Goal: Task Accomplishment & Management: Use online tool/utility

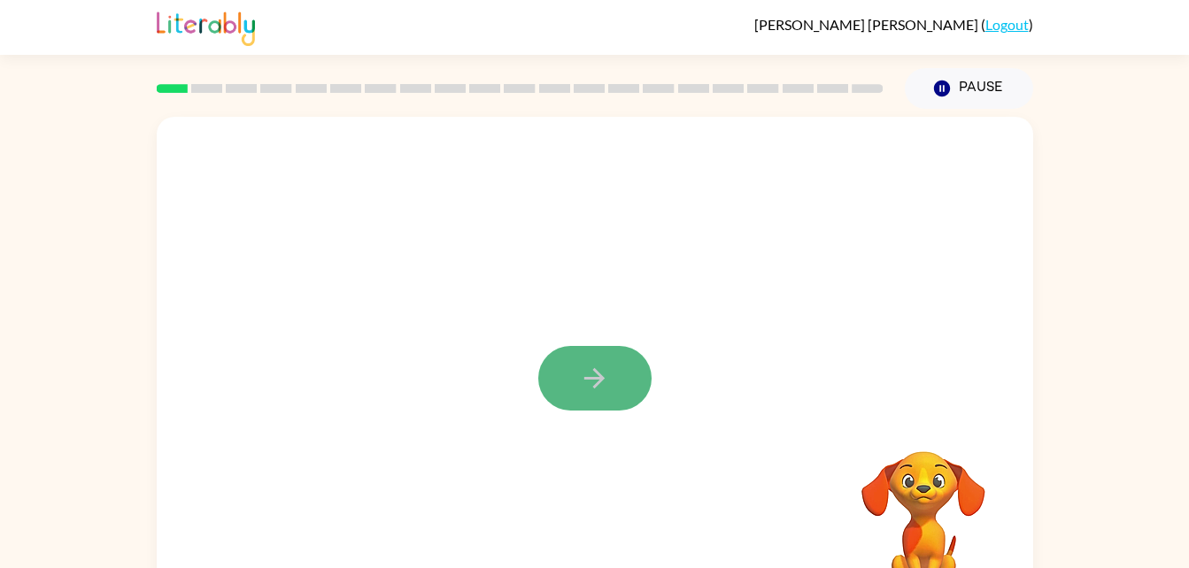
click at [599, 382] on icon "button" at bounding box center [594, 378] width 20 height 20
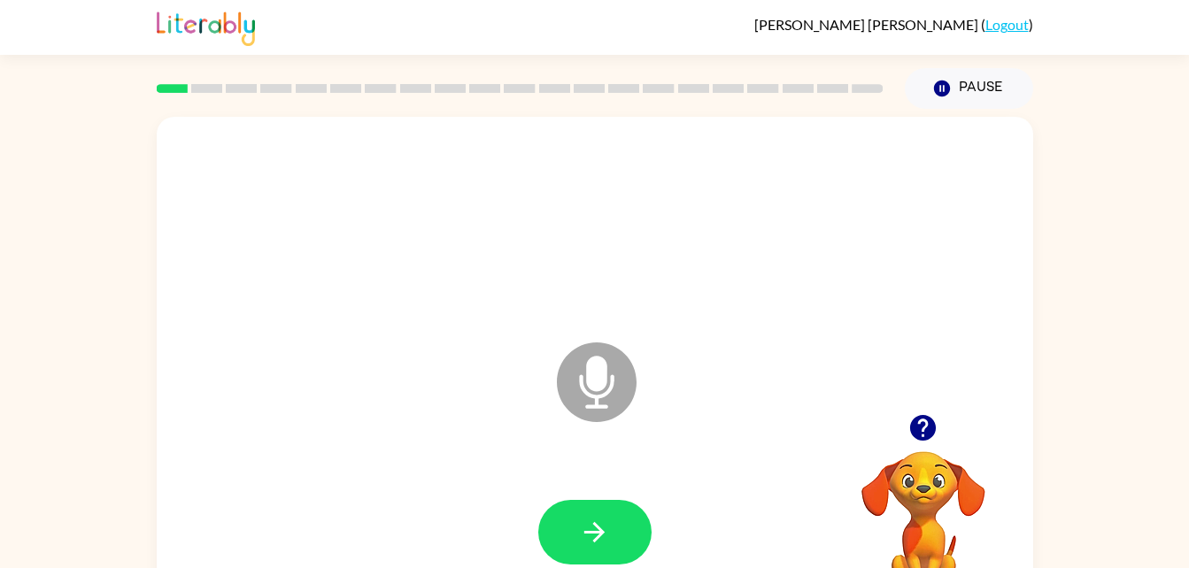
click at [597, 379] on icon "Microphone The Microphone is here when it is your turn to talk" at bounding box center [685, 404] width 266 height 133
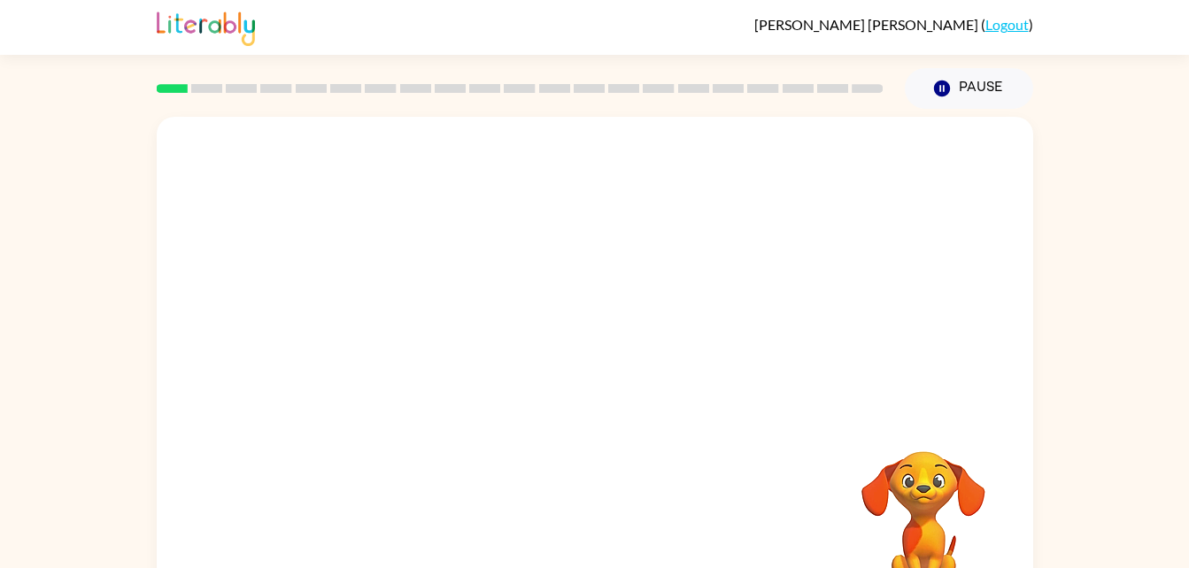
drag, startPoint x: 597, startPoint y: 379, endPoint x: 537, endPoint y: 365, distance: 61.9
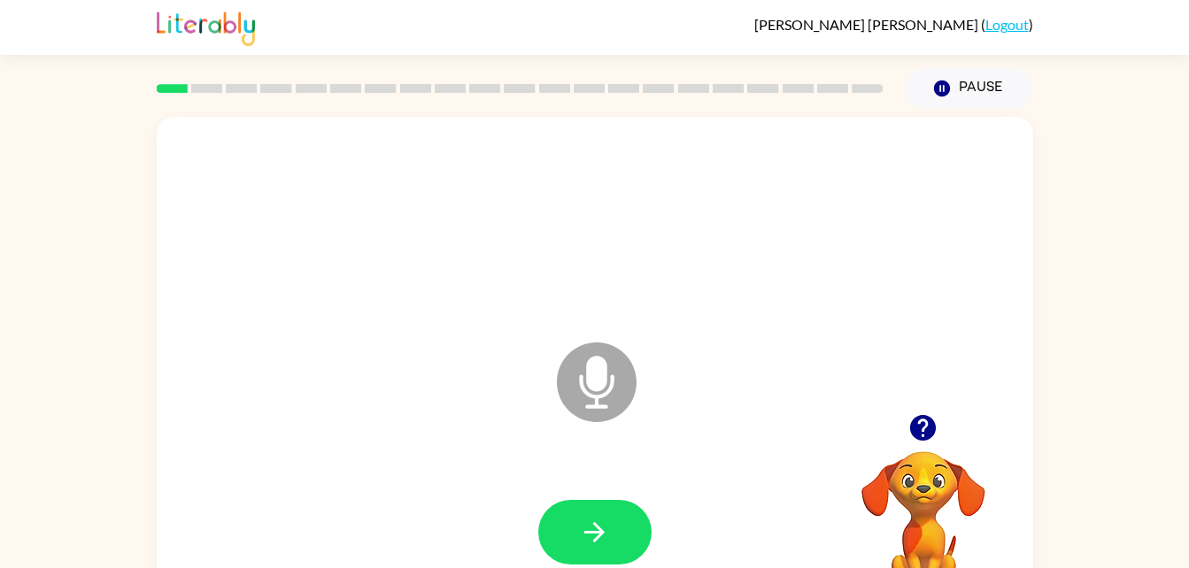
drag, startPoint x: 583, startPoint y: 393, endPoint x: 573, endPoint y: 386, distance: 12.8
click at [573, 386] on icon at bounding box center [597, 383] width 80 height 80
click at [596, 530] on icon "button" at bounding box center [594, 532] width 31 height 31
drag, startPoint x: 592, startPoint y: 390, endPoint x: 600, endPoint y: 395, distance: 9.6
click at [600, 395] on icon "Microphone The Microphone is here when it is your turn to talk" at bounding box center [685, 404] width 266 height 133
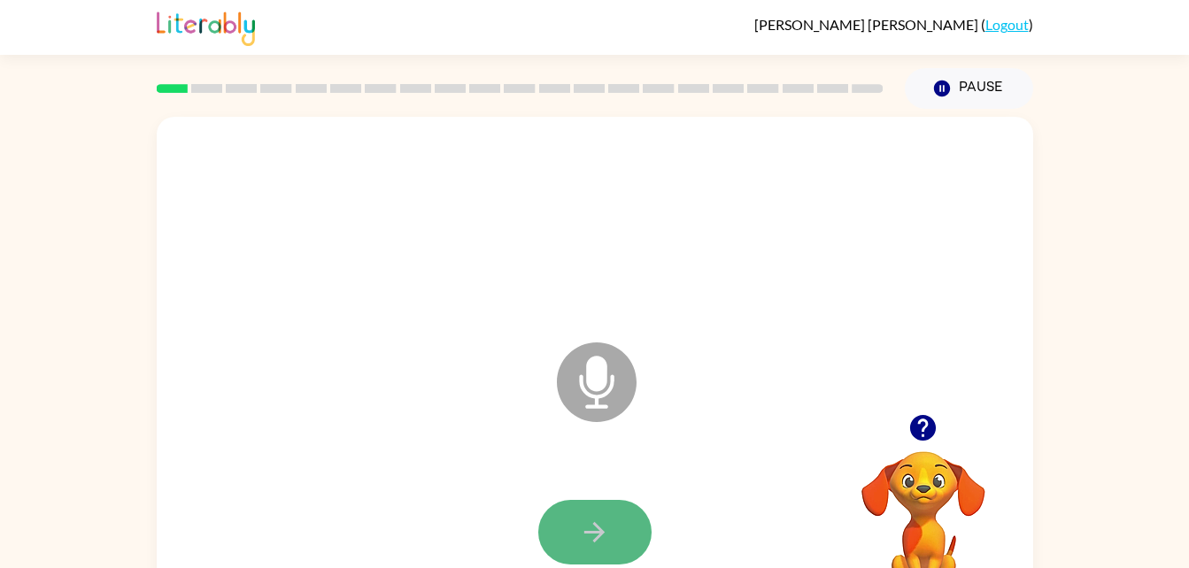
click at [587, 531] on icon "button" at bounding box center [594, 532] width 20 height 20
click at [588, 395] on icon "Microphone The Microphone is here when it is your turn to talk" at bounding box center [685, 404] width 266 height 133
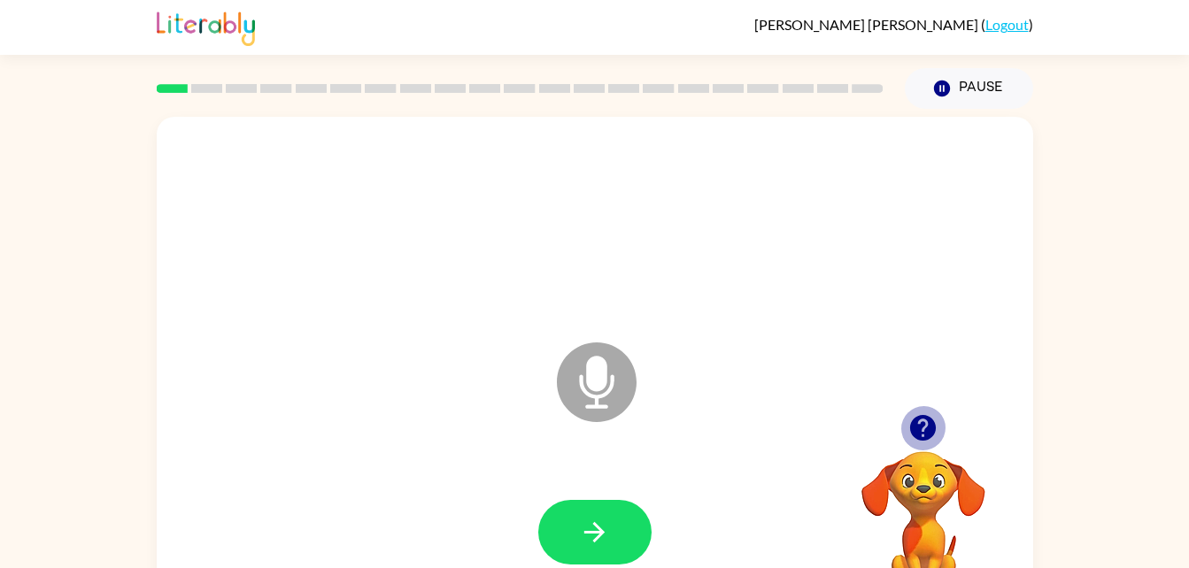
click at [921, 418] on icon "button" at bounding box center [923, 428] width 26 height 26
click at [608, 374] on icon at bounding box center [597, 383] width 80 height 80
drag, startPoint x: 605, startPoint y: 372, endPoint x: 655, endPoint y: 479, distance: 118.4
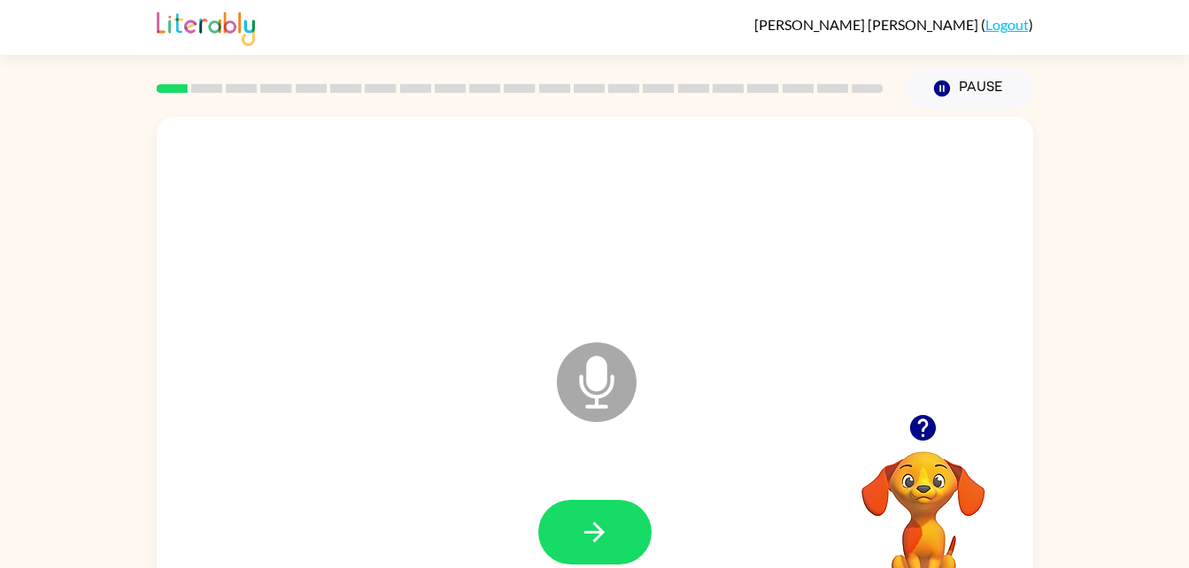
click at [655, 479] on div "Microphone The Microphone is here when it is your turn to talk" at bounding box center [595, 370] width 877 height 506
click at [597, 525] on icon "button" at bounding box center [594, 532] width 20 height 20
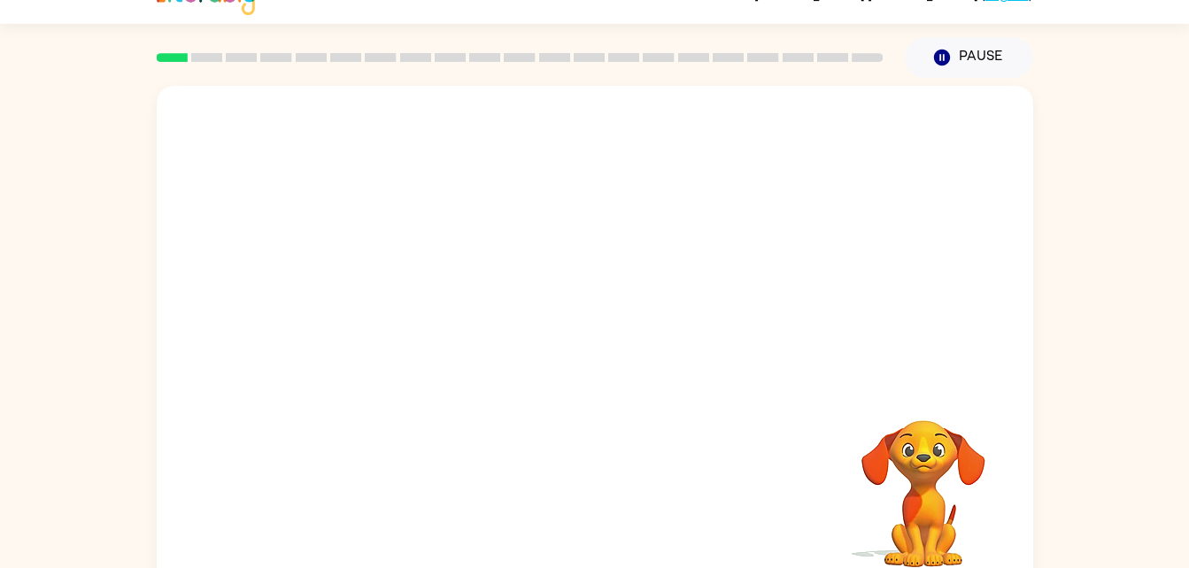
scroll to position [54, 0]
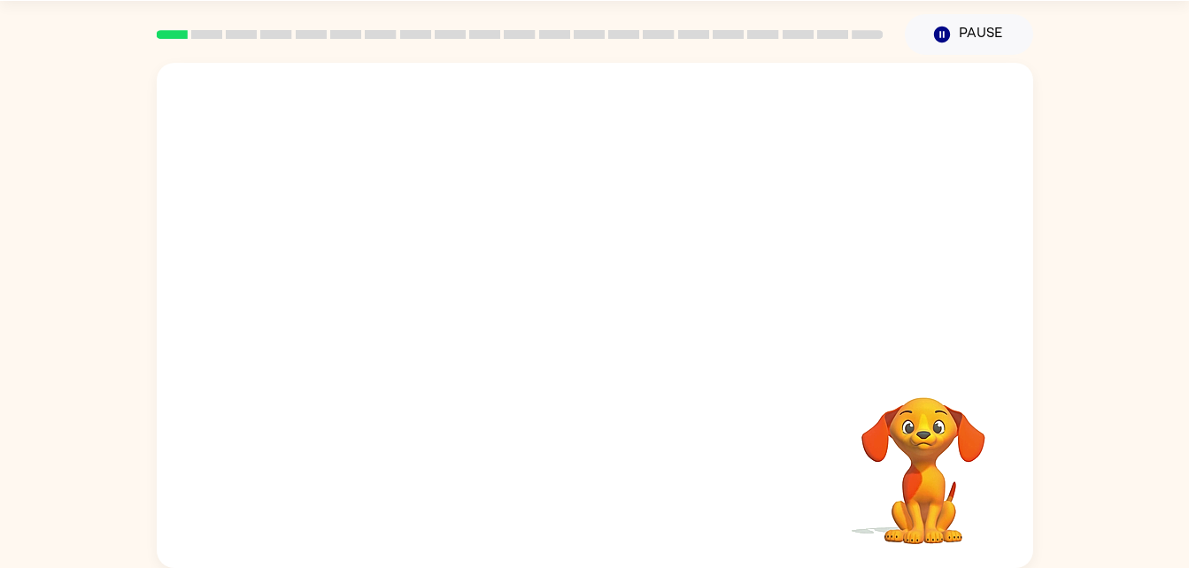
click at [974, 499] on video "Your browser must support playing .mp4 files to use Literably. Please try using…" at bounding box center [923, 458] width 177 height 177
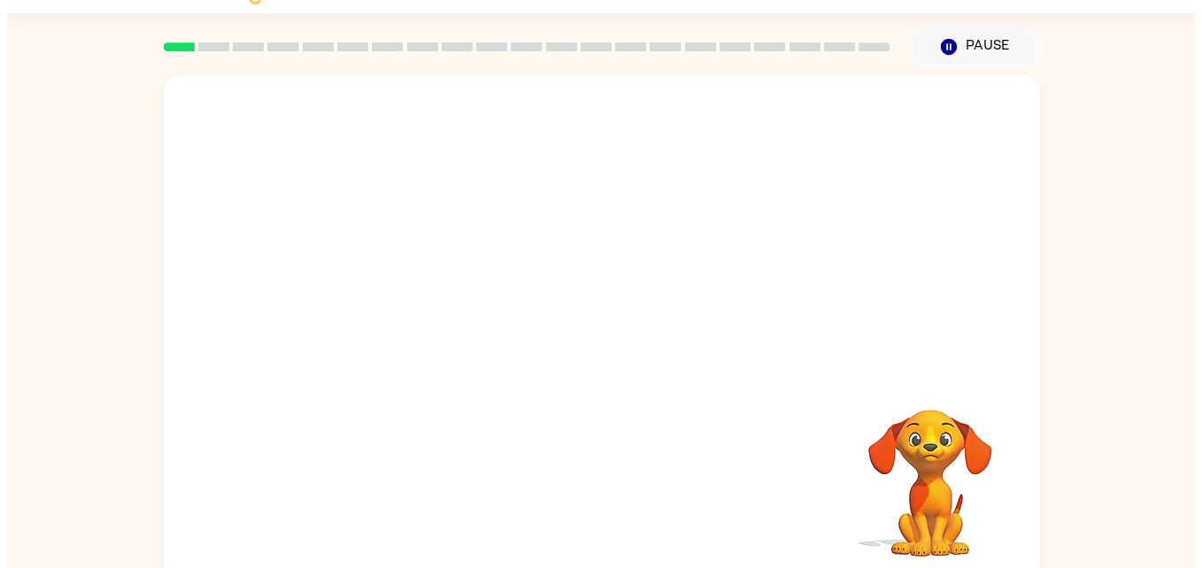
scroll to position [0, 0]
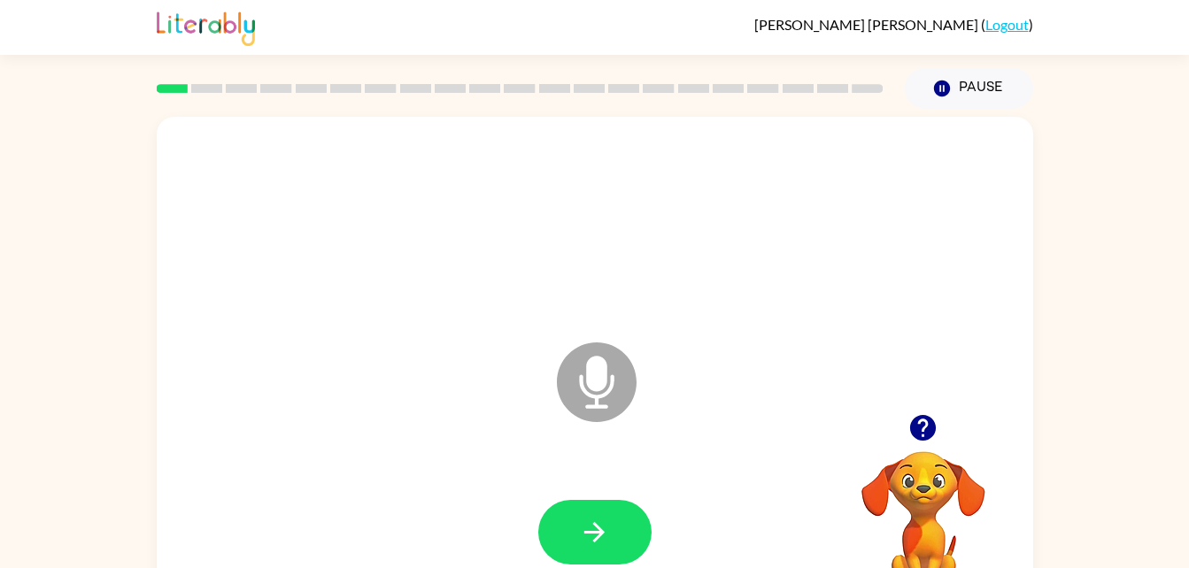
click at [584, 396] on icon at bounding box center [597, 383] width 80 height 80
click at [600, 539] on icon "button" at bounding box center [594, 532] width 31 height 31
drag, startPoint x: 615, startPoint y: 355, endPoint x: 613, endPoint y: 367, distance: 11.8
click at [613, 367] on icon at bounding box center [597, 383] width 80 height 80
click at [580, 527] on icon "button" at bounding box center [594, 532] width 31 height 31
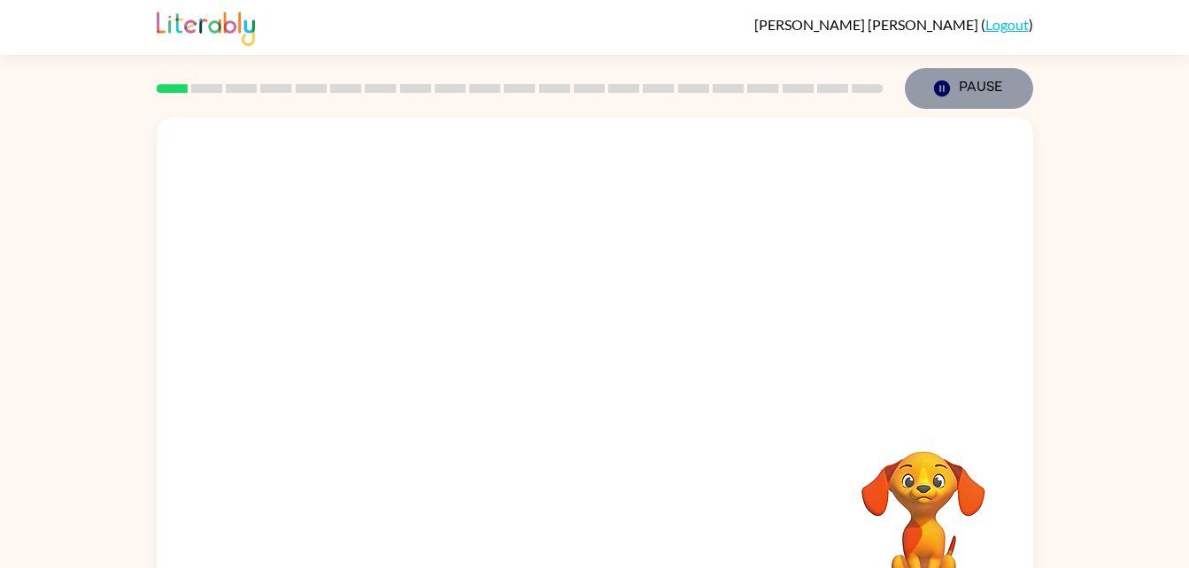
click at [952, 86] on button "Pause Pause" at bounding box center [969, 88] width 128 height 41
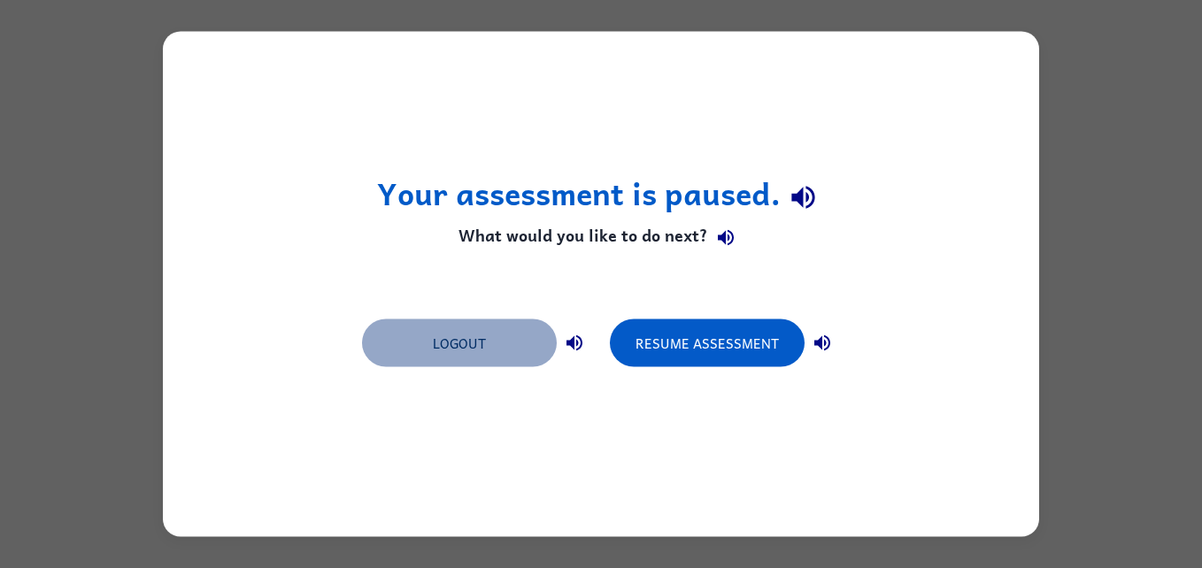
click at [456, 337] on button "Logout" at bounding box center [459, 344] width 195 height 48
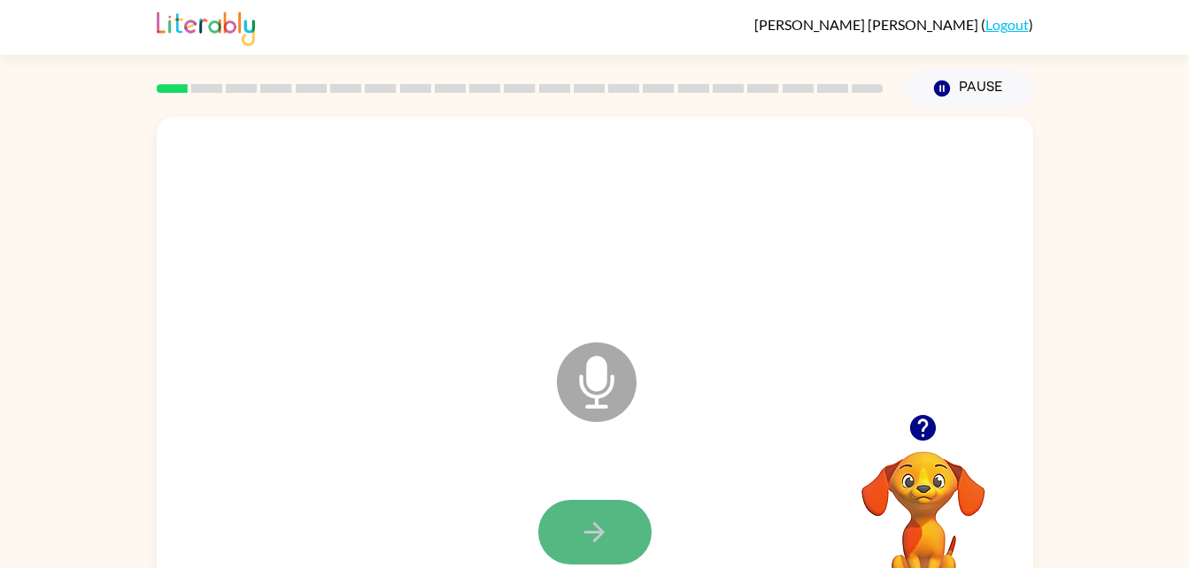
click at [596, 529] on icon "button" at bounding box center [594, 532] width 31 height 31
click at [523, 428] on div "Microphone The Microphone is here when it is your turn to talk" at bounding box center [595, 370] width 877 height 506
click at [582, 531] on icon "button" at bounding box center [594, 532] width 31 height 31
click at [600, 388] on icon "Microphone The Microphone is here when it is your turn to talk" at bounding box center [685, 404] width 266 height 133
click at [523, 428] on div "Microphone The Microphone is here when it is your turn to talk" at bounding box center [595, 370] width 877 height 506
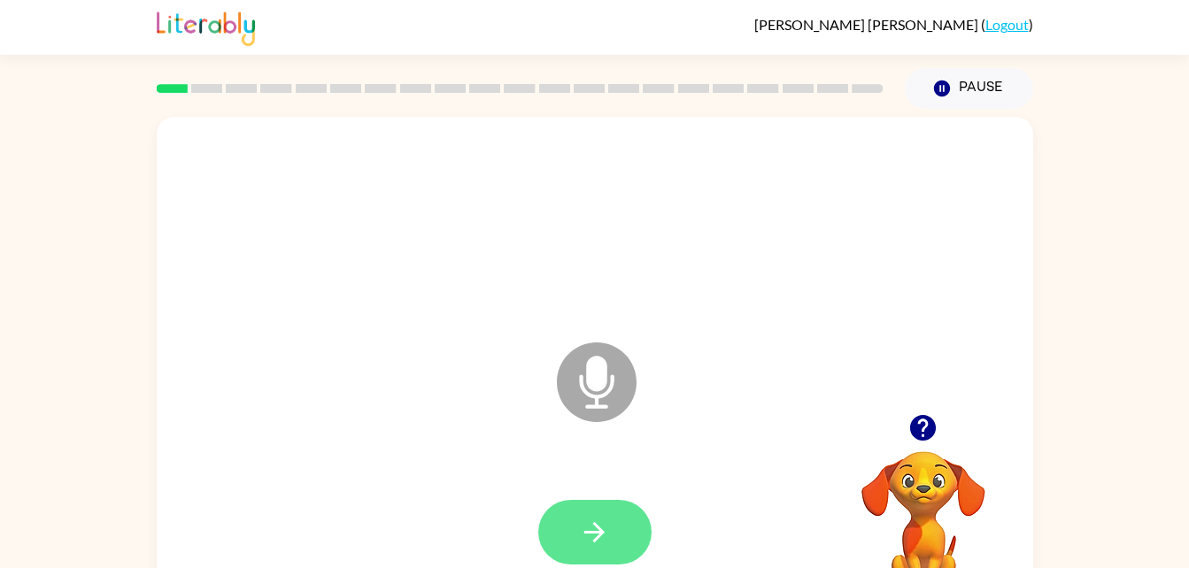
click at [598, 535] on icon "button" at bounding box center [594, 532] width 31 height 31
click at [600, 388] on icon "Microphone The Microphone is here when it is your turn to talk" at bounding box center [685, 404] width 266 height 133
click at [584, 532] on icon "button" at bounding box center [594, 532] width 20 height 20
click at [523, 428] on div "Microphone The Microphone is here when it is your turn to talk" at bounding box center [595, 370] width 877 height 506
click at [598, 533] on icon "button" at bounding box center [594, 532] width 20 height 20
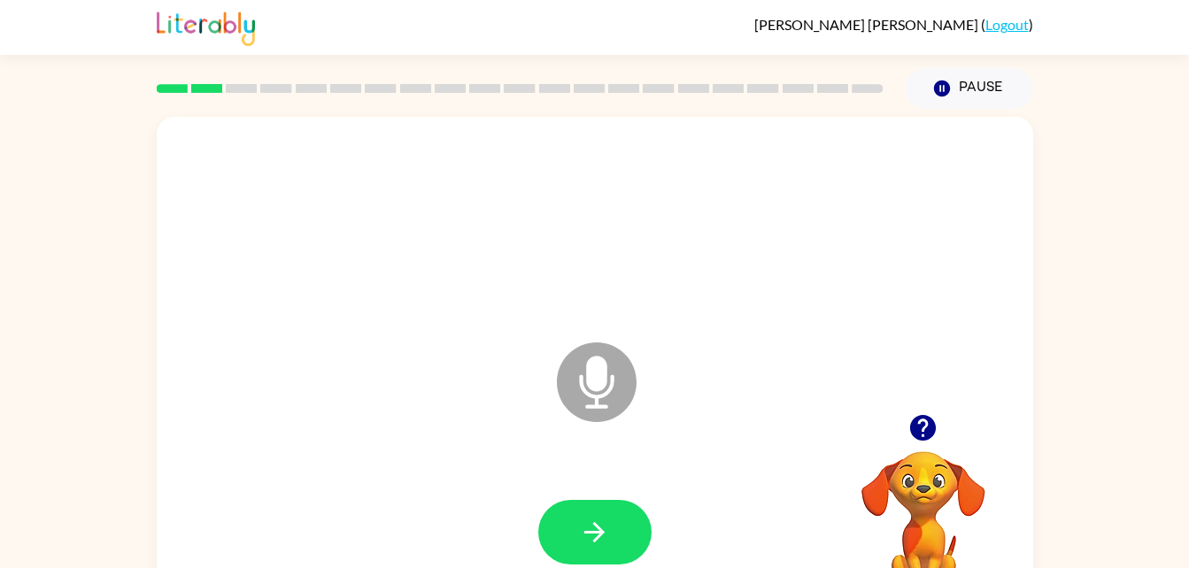
click at [523, 428] on div "Microphone The Microphone is here when it is your turn to talk" at bounding box center [595, 370] width 877 height 506
click at [593, 542] on icon "button" at bounding box center [594, 532] width 31 height 31
click at [599, 378] on icon "Microphone The Microphone is here when it is your turn to talk" at bounding box center [685, 404] width 266 height 133
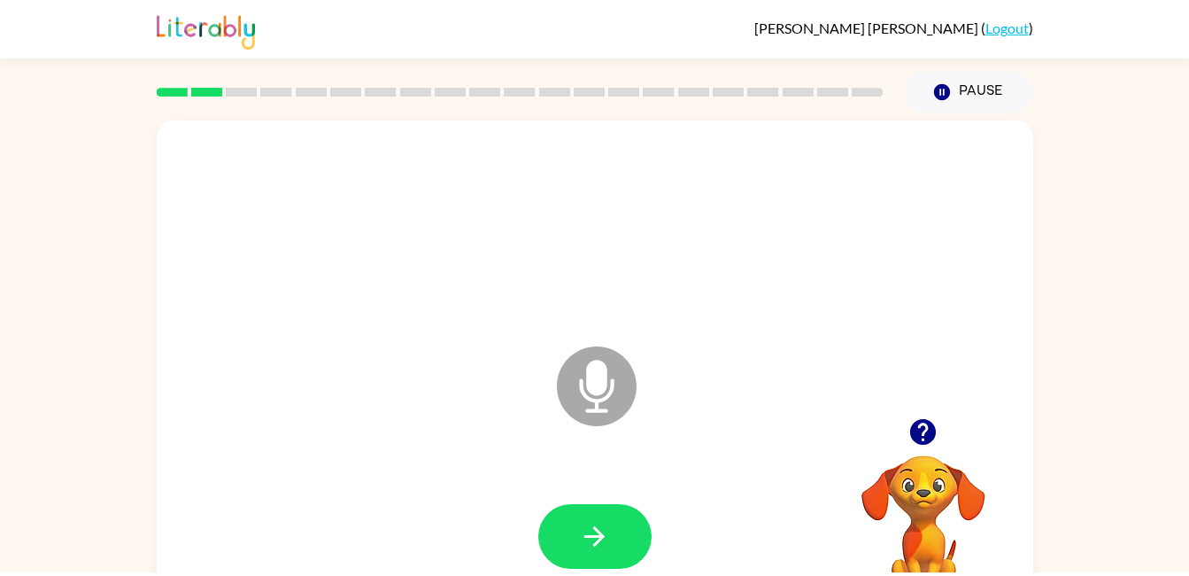
scroll to position [1, 0]
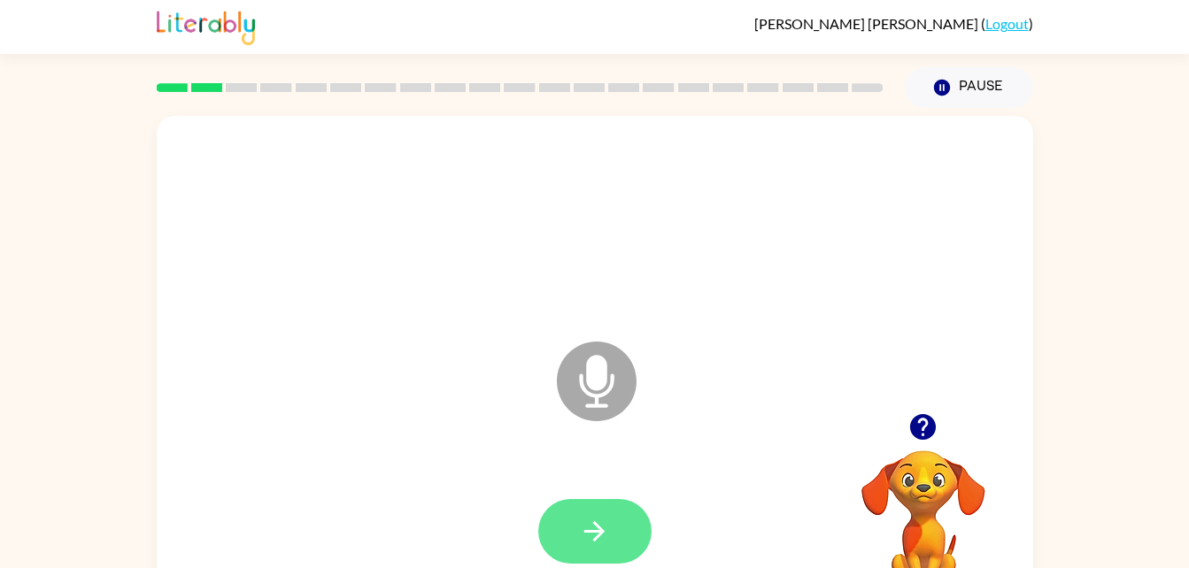
click at [591, 540] on icon "button" at bounding box center [594, 531] width 31 height 31
click at [613, 536] on button "button" at bounding box center [594, 531] width 113 height 65
click at [523, 428] on div "Microphone The Microphone is here when it is your turn to talk" at bounding box center [595, 369] width 877 height 506
click at [595, 539] on icon "button" at bounding box center [594, 531] width 20 height 20
click at [523, 428] on div "Microphone The Microphone is here when it is your turn to talk" at bounding box center [595, 369] width 877 height 506
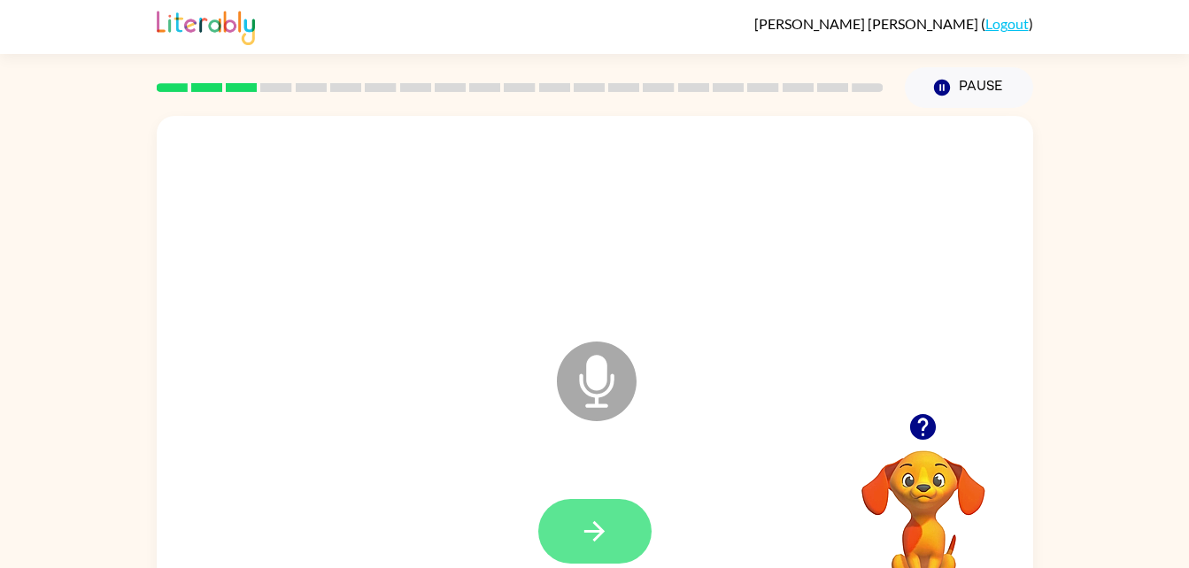
click at [614, 533] on button "button" at bounding box center [594, 531] width 113 height 65
click at [523, 428] on div "Microphone The Microphone is here when it is your turn to talk" at bounding box center [595, 369] width 877 height 506
click at [589, 523] on icon "button" at bounding box center [594, 531] width 31 height 31
click at [523, 428] on div "Microphone The Microphone is here when it is your turn to talk" at bounding box center [595, 369] width 877 height 506
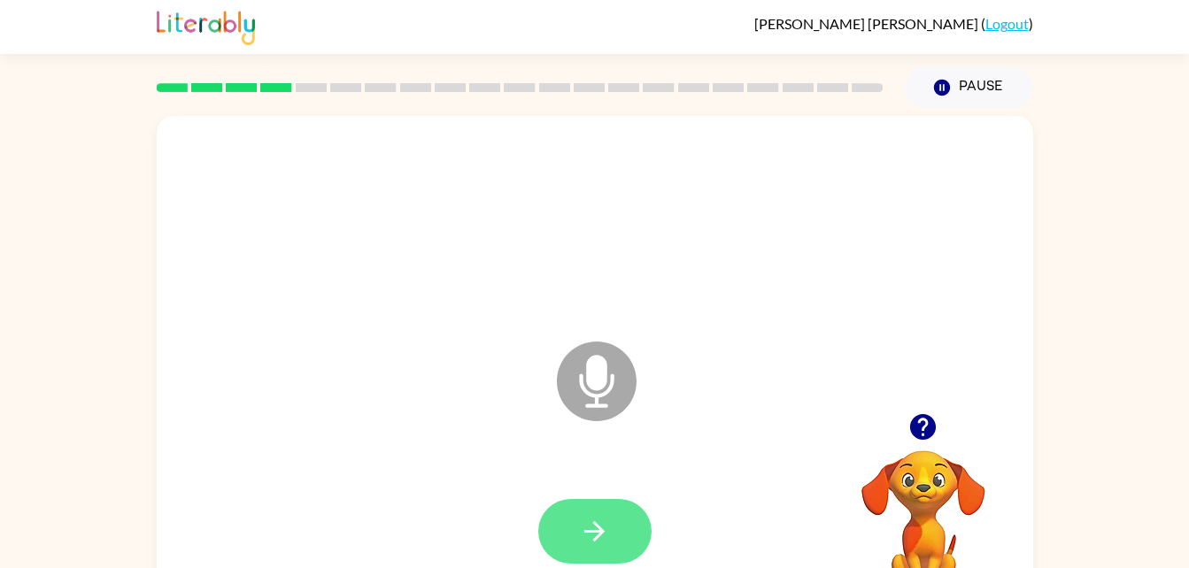
click at [599, 529] on icon "button" at bounding box center [594, 531] width 20 height 20
click at [606, 394] on icon "Microphone The Microphone is here when it is your turn to talk" at bounding box center [685, 403] width 266 height 133
click at [606, 532] on icon "button" at bounding box center [594, 531] width 31 height 31
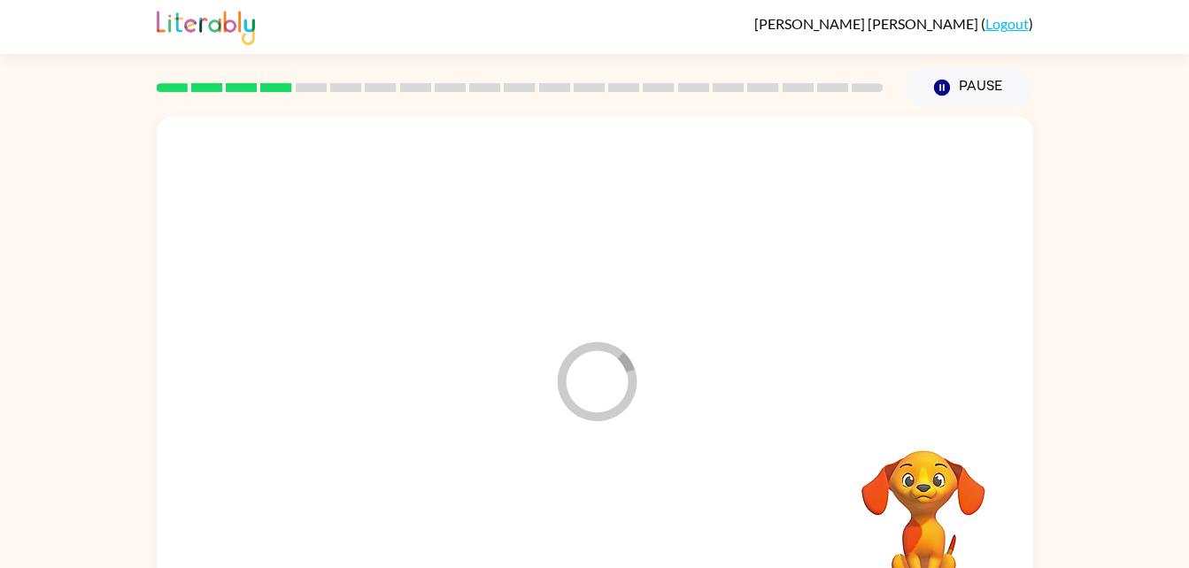
click at [613, 546] on div at bounding box center [594, 532] width 841 height 145
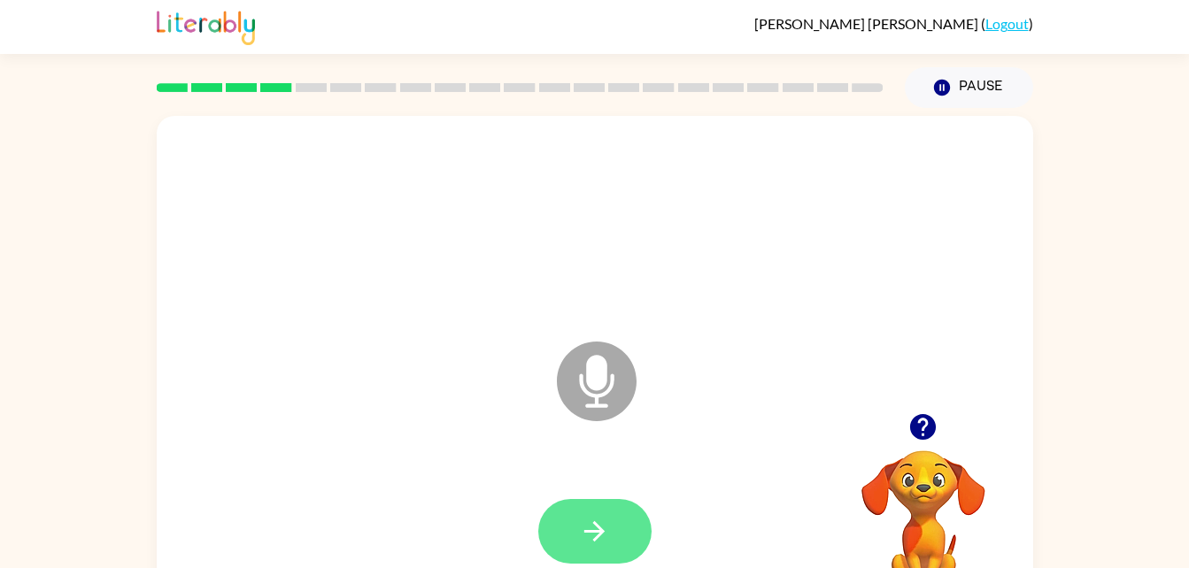
click at [590, 523] on icon "button" at bounding box center [594, 531] width 31 height 31
click at [603, 539] on icon "button" at bounding box center [594, 531] width 31 height 31
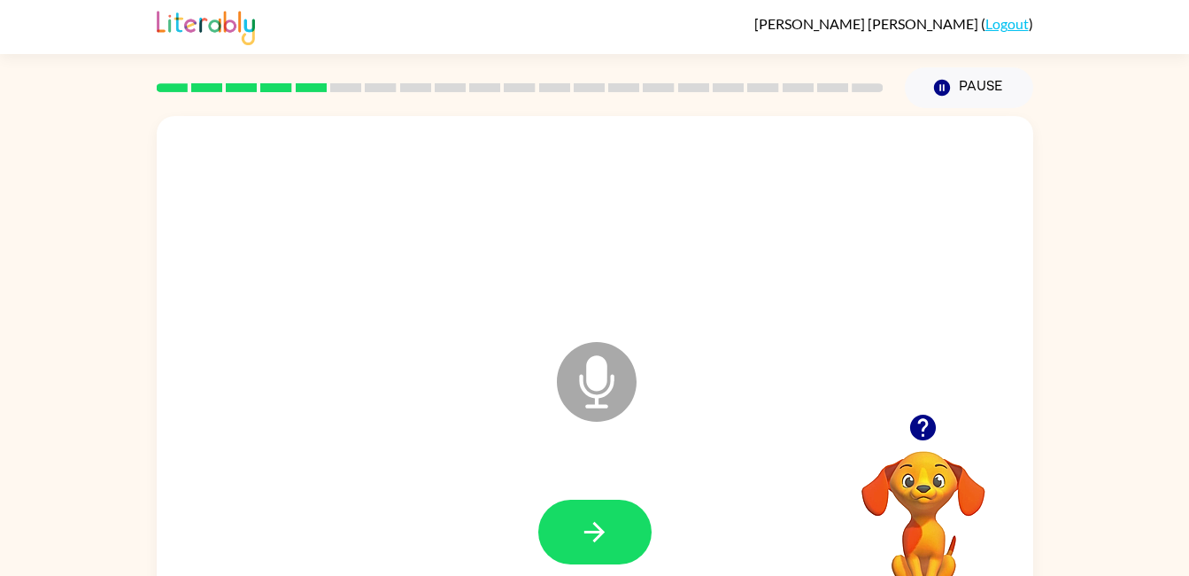
click at [586, 543] on icon "button" at bounding box center [594, 531] width 31 height 31
click at [583, 544] on icon "button" at bounding box center [594, 531] width 31 height 31
click at [575, 537] on button "button" at bounding box center [594, 531] width 113 height 65
click at [588, 536] on icon "button" at bounding box center [594, 531] width 31 height 31
click at [579, 537] on icon "button" at bounding box center [594, 531] width 31 height 31
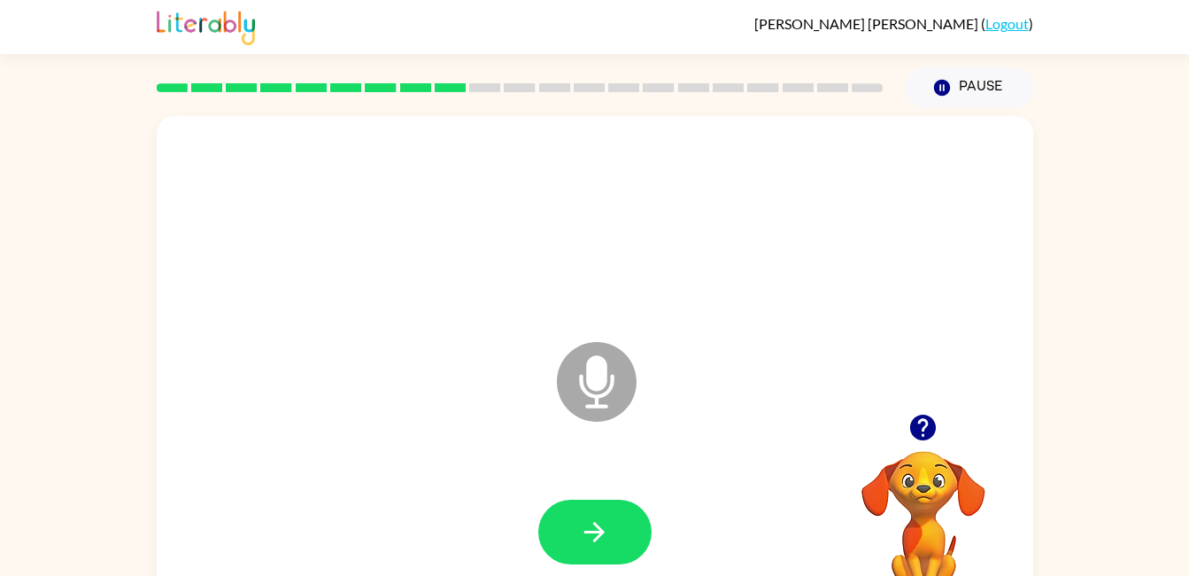
scroll to position [47, 0]
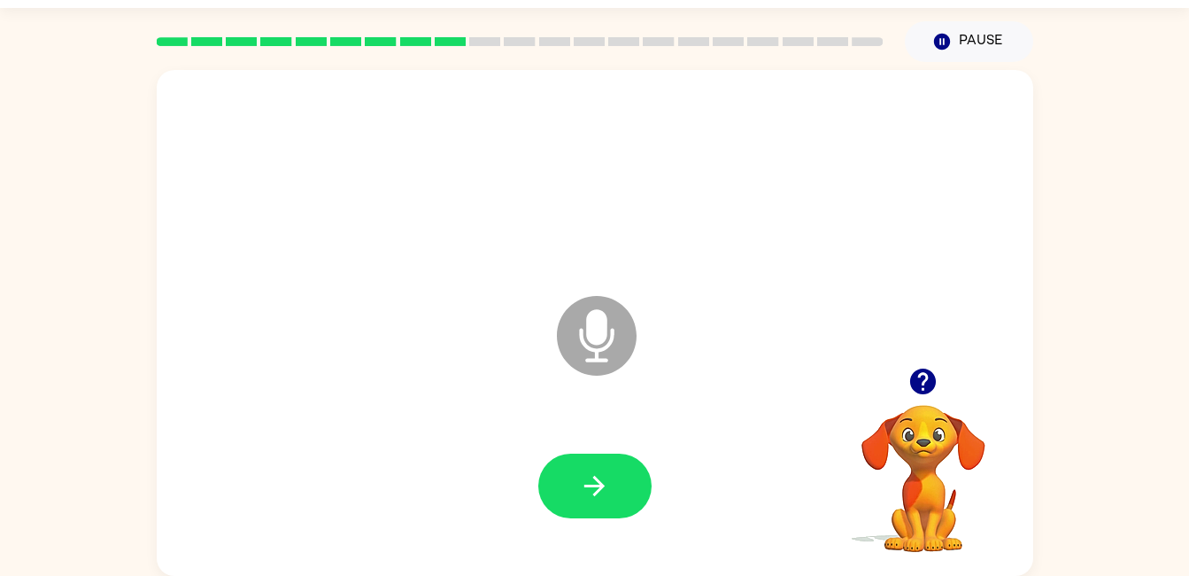
click at [594, 493] on icon "button" at bounding box center [594, 485] width 20 height 20
click at [595, 503] on button "button" at bounding box center [594, 485] width 113 height 65
click at [591, 486] on icon "button" at bounding box center [594, 485] width 20 height 20
click at [599, 503] on button "button" at bounding box center [594, 485] width 113 height 65
click at [595, 491] on icon "button" at bounding box center [594, 485] width 31 height 31
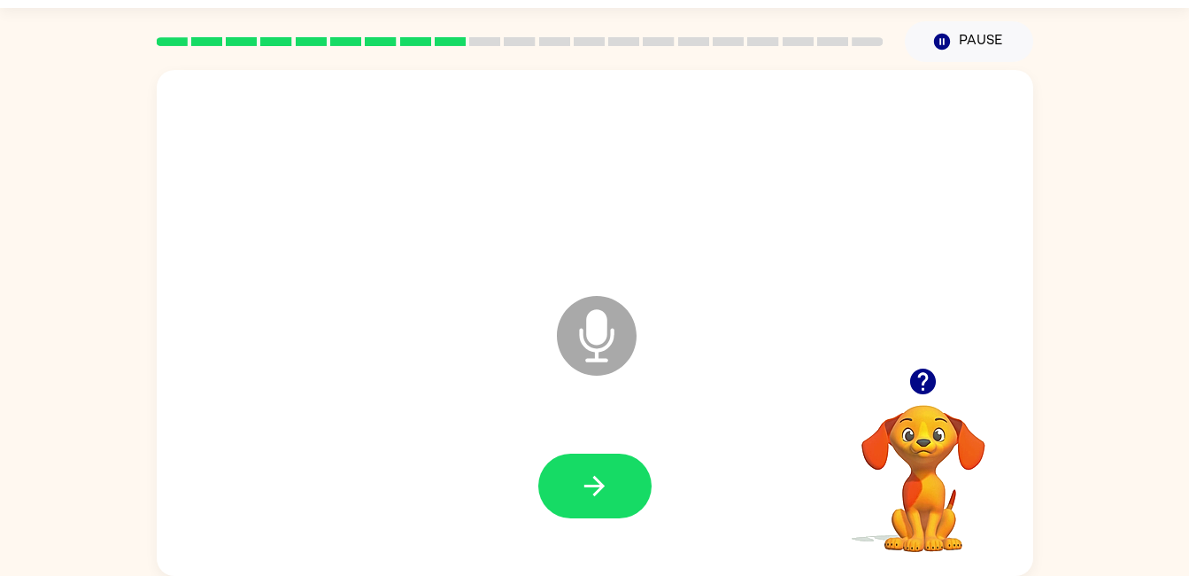
click at [598, 500] on icon "button" at bounding box center [594, 485] width 31 height 31
click at [600, 482] on icon "button" at bounding box center [594, 485] width 20 height 20
click at [624, 497] on button "button" at bounding box center [594, 485] width 113 height 65
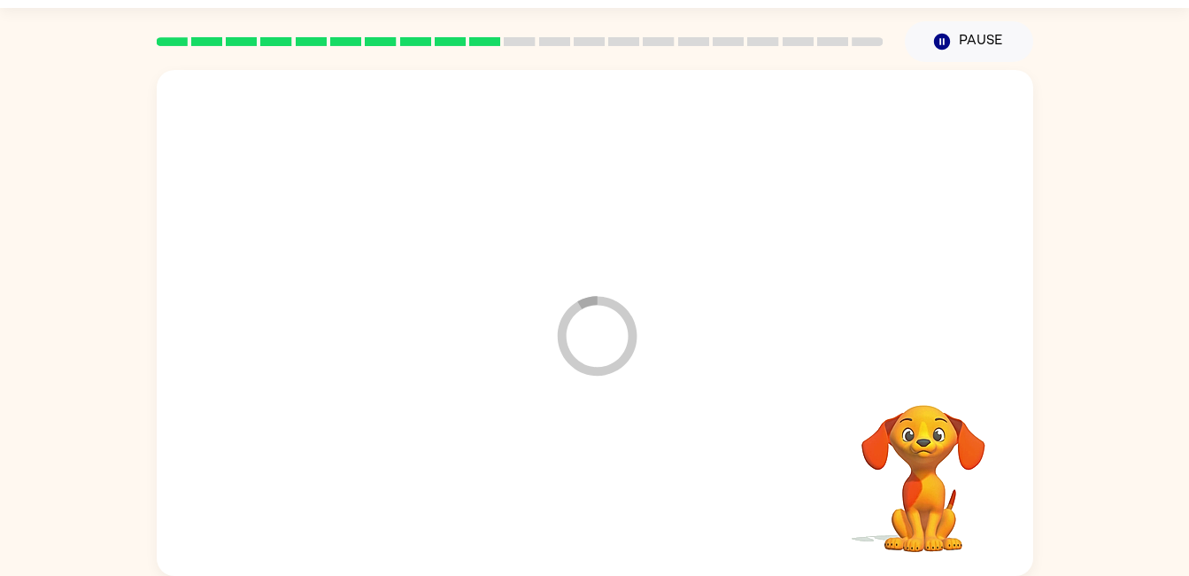
click at [554, 474] on div at bounding box center [594, 485] width 841 height 145
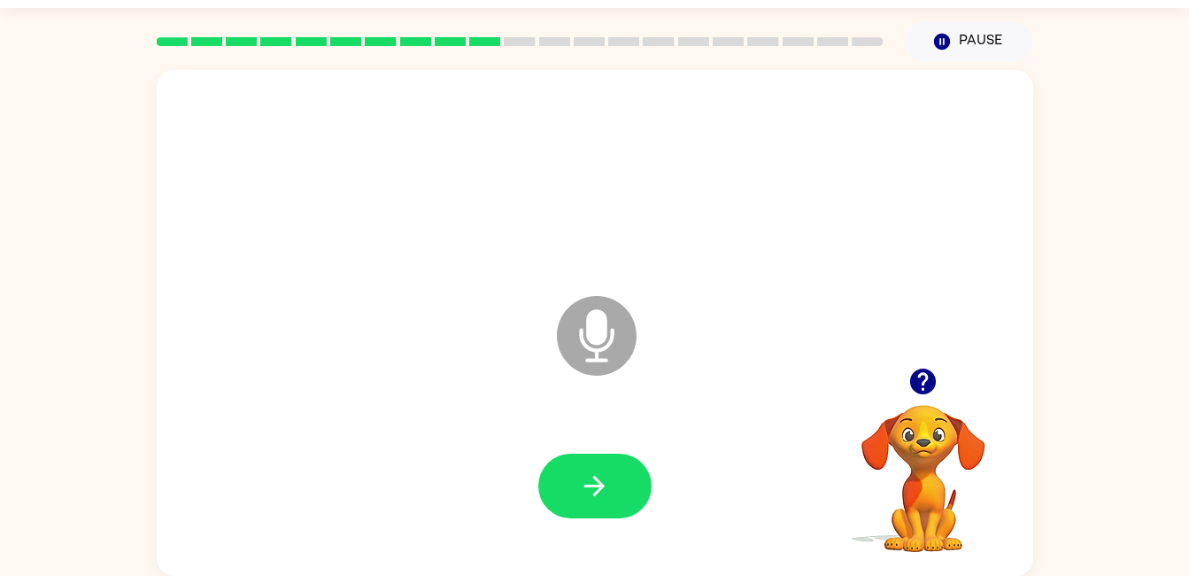
click at [594, 495] on icon "button" at bounding box center [594, 485] width 20 height 20
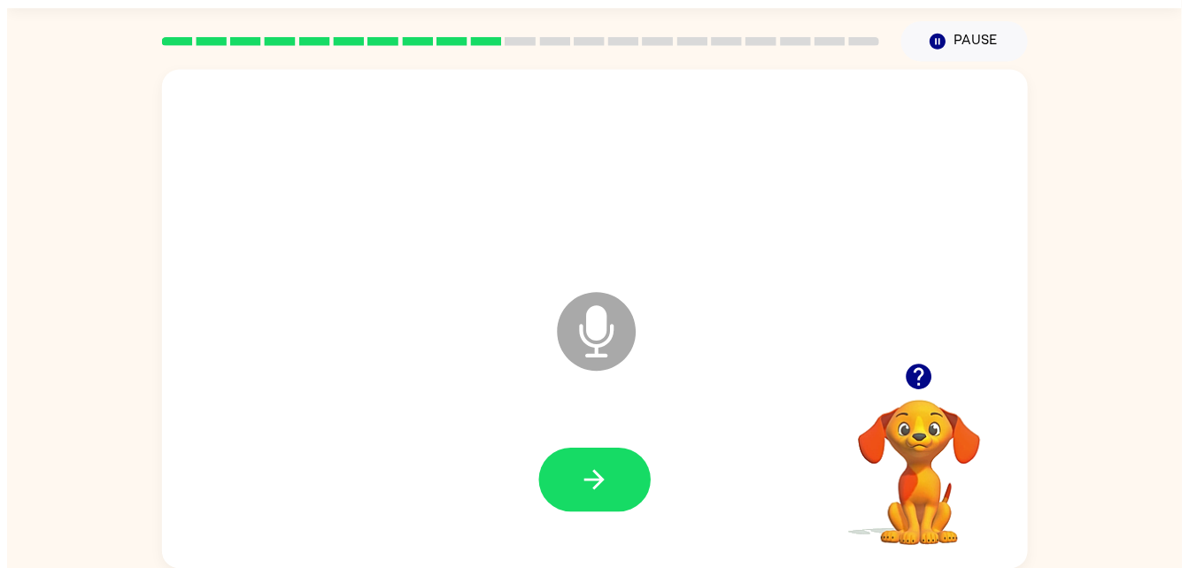
scroll to position [33, 0]
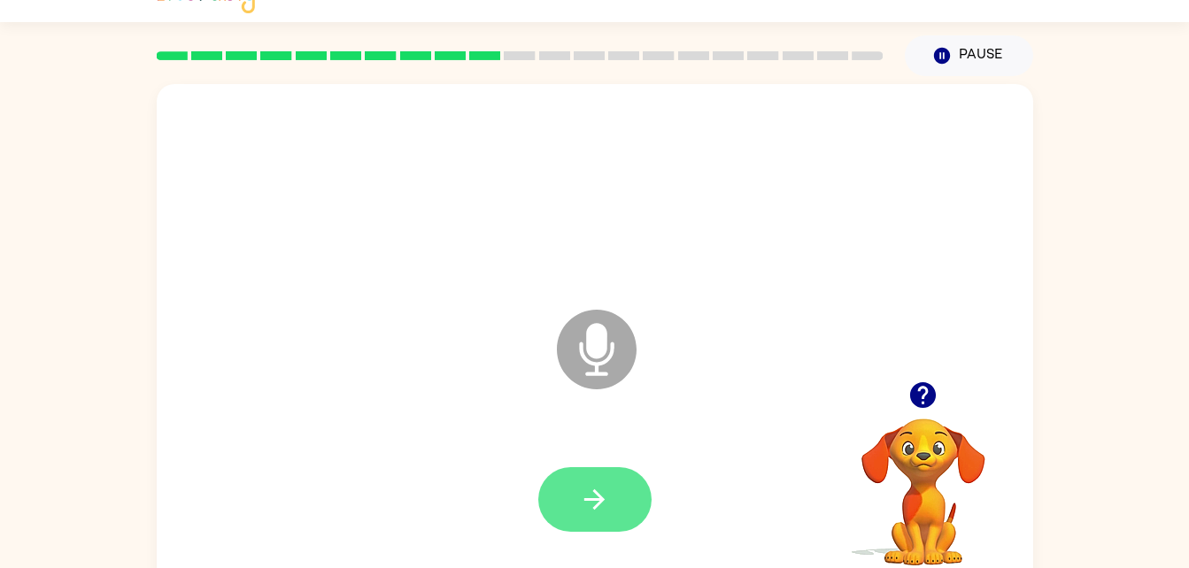
click at [579, 507] on icon "button" at bounding box center [594, 499] width 31 height 31
click at [588, 526] on button "button" at bounding box center [594, 499] width 113 height 65
click at [523, 428] on div at bounding box center [594, 500] width 841 height 145
click at [613, 512] on button "button" at bounding box center [594, 499] width 113 height 65
click at [600, 505] on icon "button" at bounding box center [594, 499] width 31 height 31
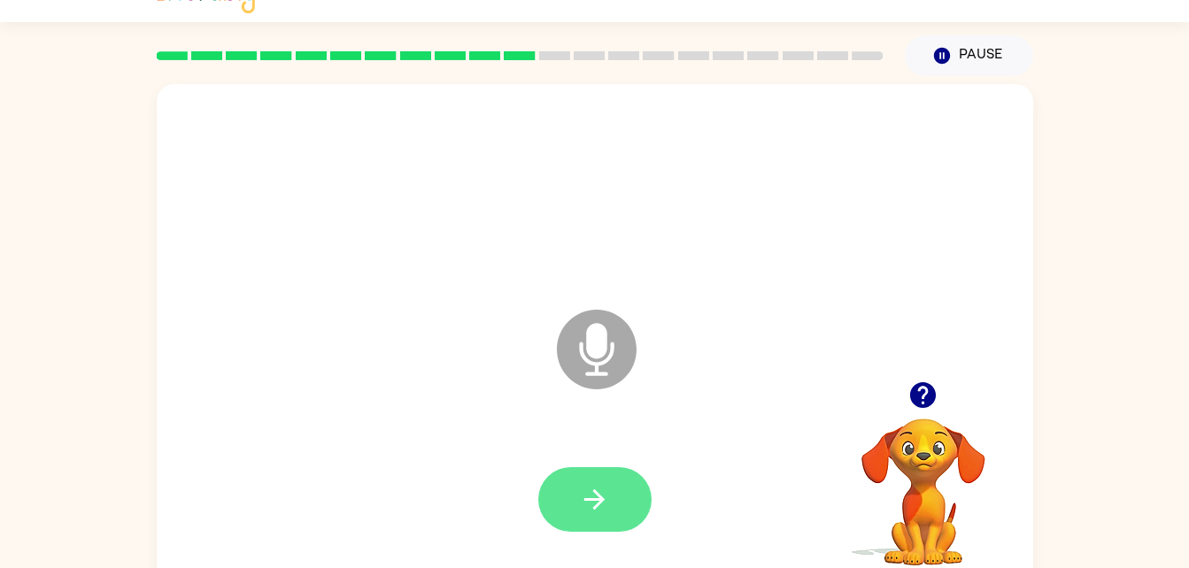
click at [601, 495] on icon "button" at bounding box center [594, 499] width 31 height 31
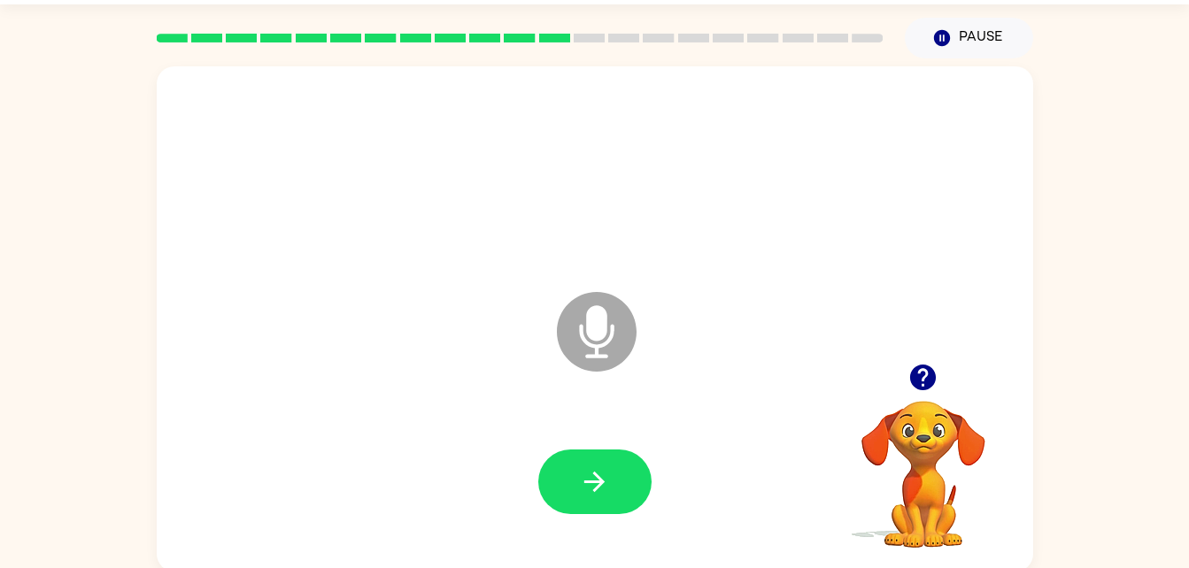
scroll to position [54, 0]
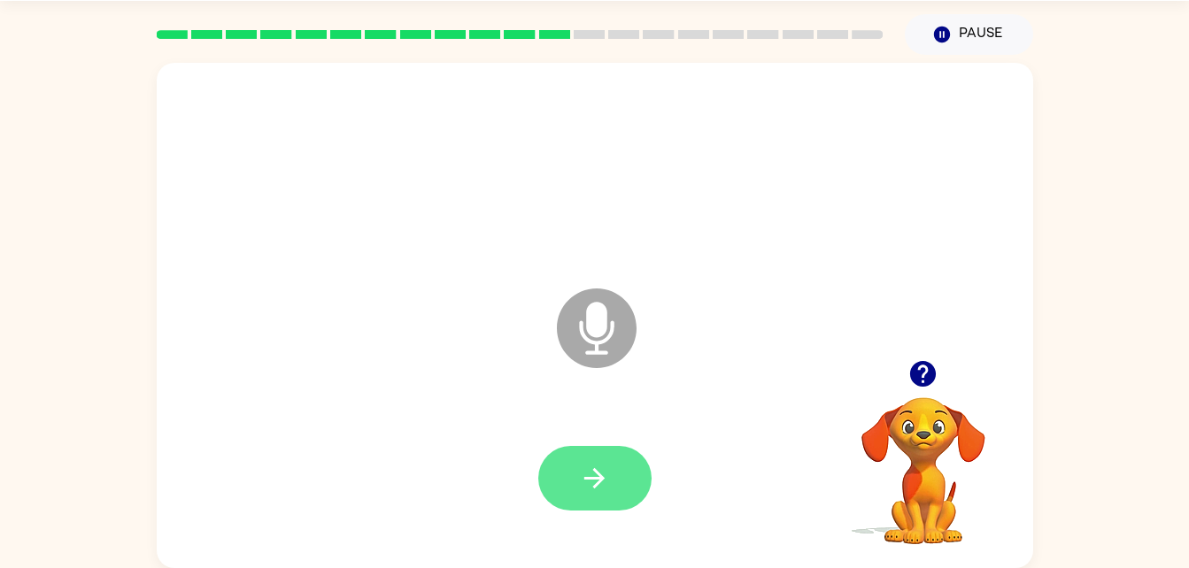
click at [609, 481] on icon "button" at bounding box center [594, 478] width 31 height 31
click at [593, 493] on icon "button" at bounding box center [594, 478] width 31 height 31
click at [601, 475] on icon "button" at bounding box center [594, 478] width 31 height 31
click at [598, 480] on icon "button" at bounding box center [594, 478] width 31 height 31
click at [586, 491] on icon "button" at bounding box center [594, 478] width 31 height 31
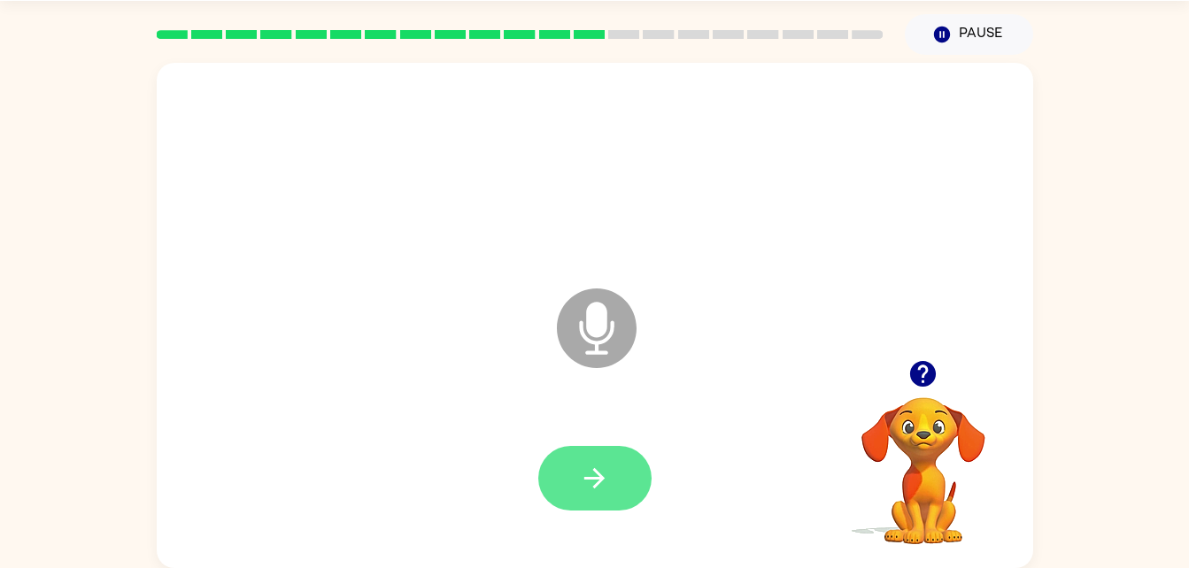
click at [606, 484] on icon "button" at bounding box center [594, 478] width 31 height 31
click at [600, 492] on icon "button" at bounding box center [594, 478] width 31 height 31
click at [574, 478] on button "button" at bounding box center [594, 478] width 113 height 65
click at [586, 485] on icon "button" at bounding box center [594, 478] width 31 height 31
click at [589, 475] on icon "button" at bounding box center [594, 478] width 31 height 31
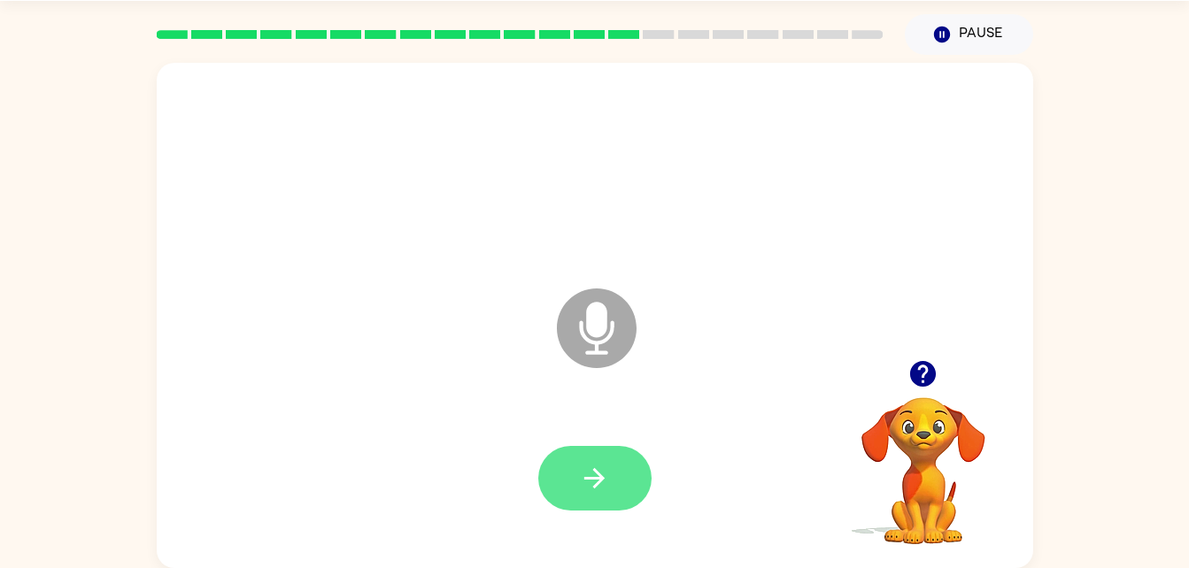
click at [596, 487] on icon "button" at bounding box center [594, 478] width 20 height 20
click at [599, 467] on icon "button" at bounding box center [594, 478] width 31 height 31
click at [600, 482] on icon "button" at bounding box center [594, 478] width 20 height 20
click at [585, 476] on icon "button" at bounding box center [594, 478] width 31 height 31
click at [591, 489] on icon "button" at bounding box center [594, 478] width 31 height 31
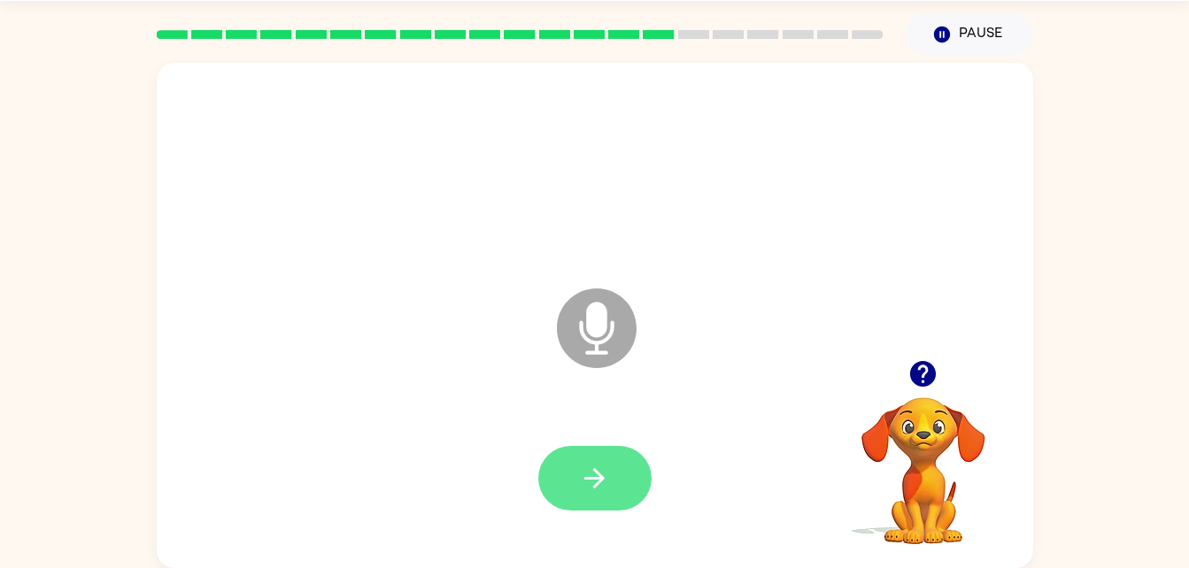
click at [606, 480] on icon "button" at bounding box center [594, 478] width 31 height 31
click at [609, 475] on icon "button" at bounding box center [594, 478] width 31 height 31
click at [595, 483] on icon "button" at bounding box center [594, 478] width 31 height 31
click at [592, 483] on icon "button" at bounding box center [594, 478] width 31 height 31
click at [583, 475] on icon "button" at bounding box center [594, 478] width 31 height 31
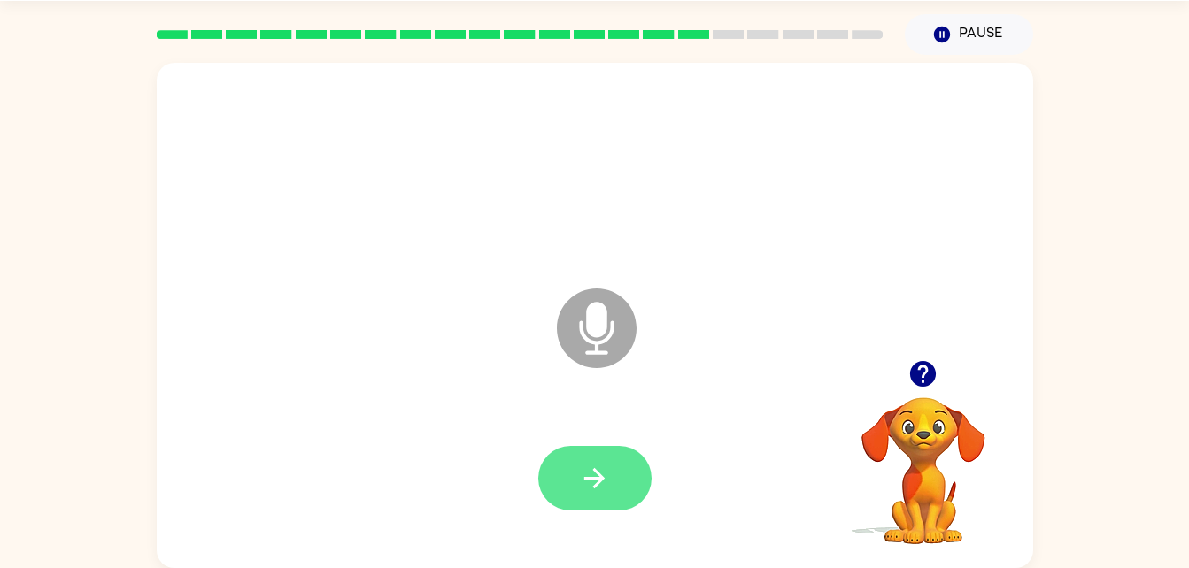
click at [614, 460] on button "button" at bounding box center [594, 478] width 113 height 65
click at [597, 476] on icon "button" at bounding box center [594, 478] width 31 height 31
click at [583, 479] on icon "button" at bounding box center [594, 478] width 31 height 31
click at [591, 480] on icon "button" at bounding box center [594, 478] width 31 height 31
click at [592, 485] on icon "button" at bounding box center [594, 478] width 31 height 31
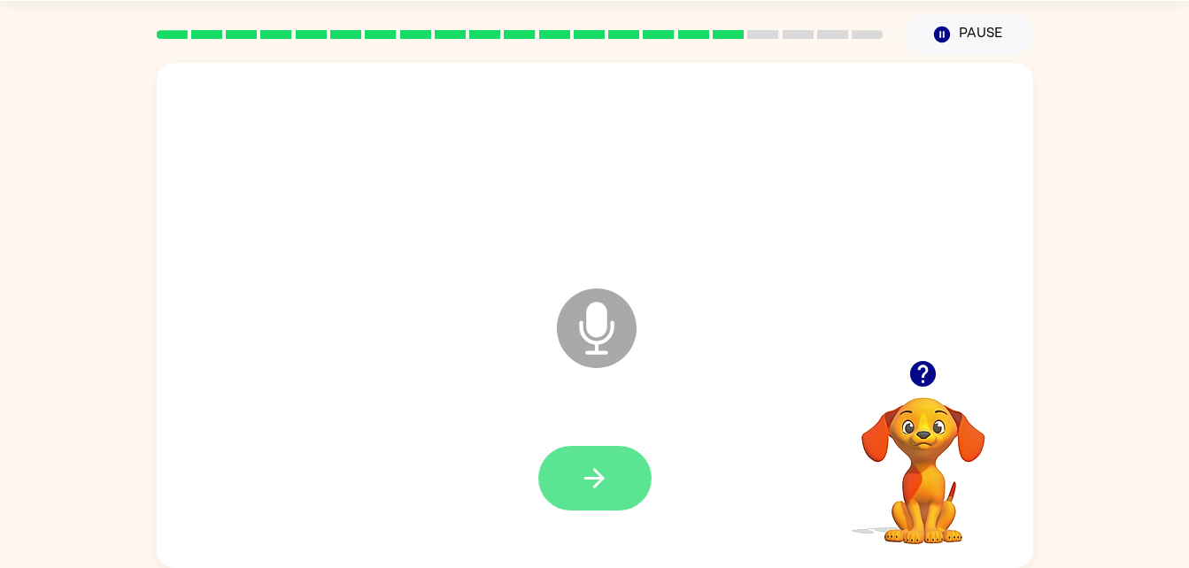
click at [600, 476] on icon "button" at bounding box center [594, 478] width 20 height 20
click at [581, 485] on icon "button" at bounding box center [594, 478] width 31 height 31
click at [599, 480] on icon "button" at bounding box center [594, 478] width 31 height 31
click at [585, 479] on icon "button" at bounding box center [594, 478] width 20 height 20
click at [592, 464] on icon "button" at bounding box center [594, 478] width 31 height 31
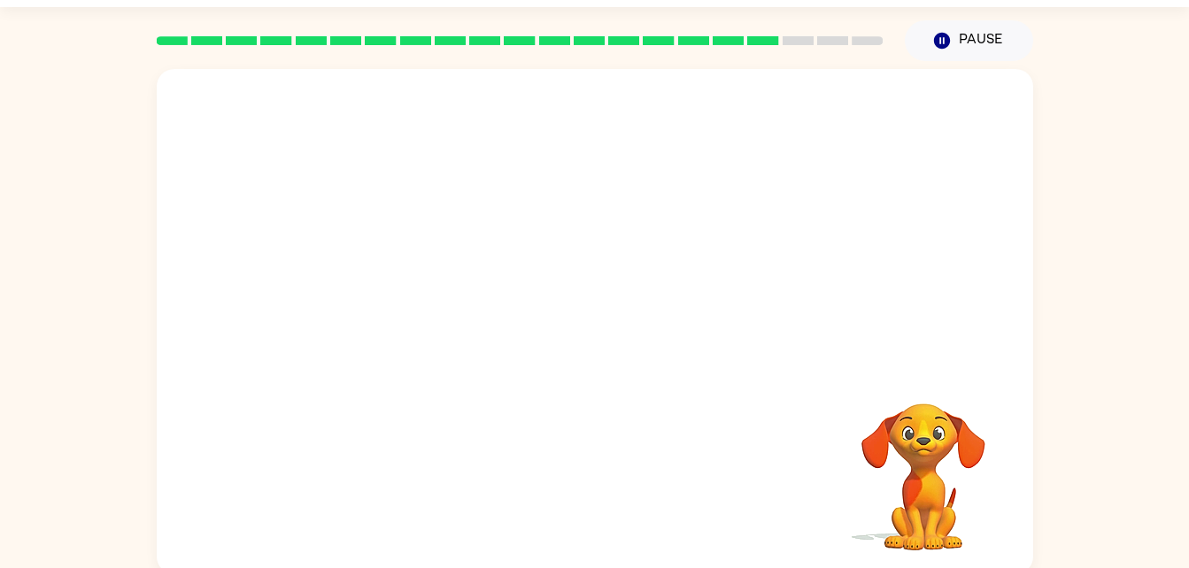
scroll to position [46, 0]
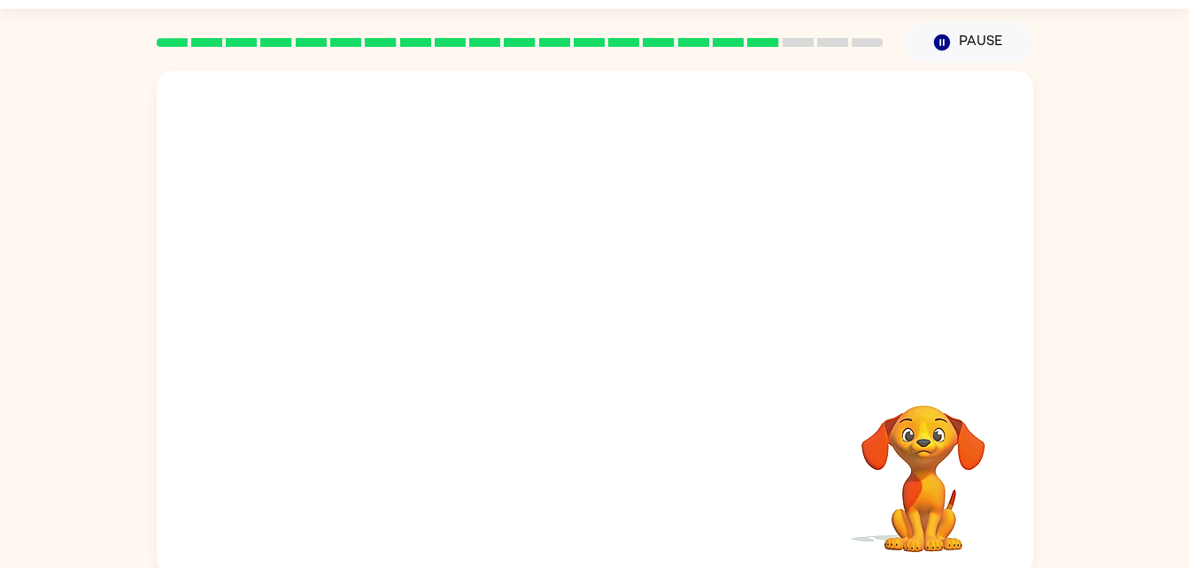
click at [621, 200] on div at bounding box center [594, 178] width 841 height 145
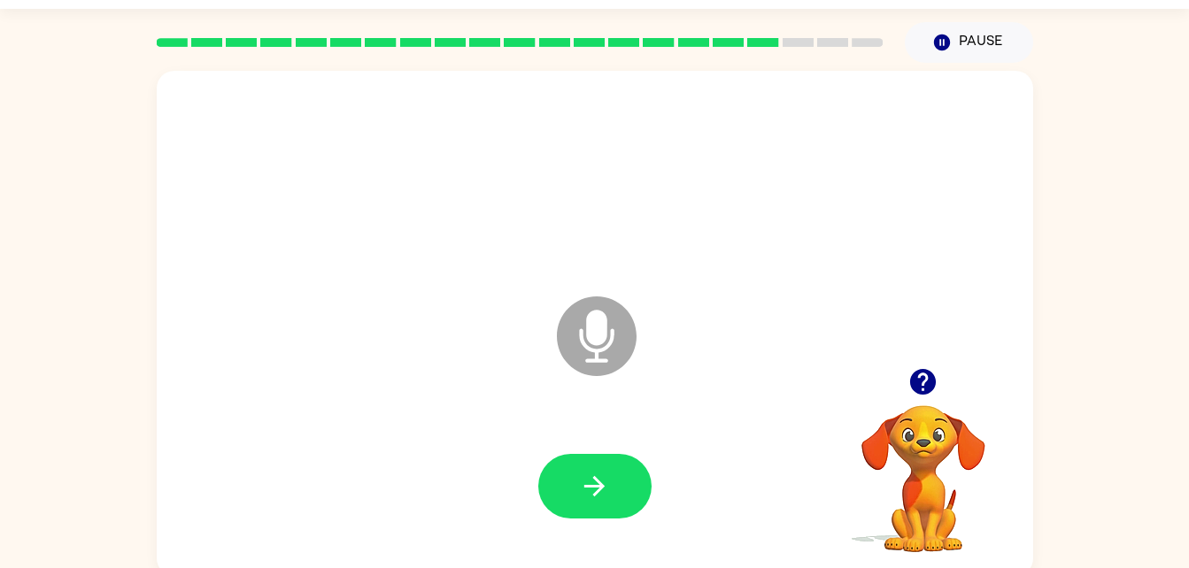
click at [576, 182] on div at bounding box center [594, 178] width 841 height 145
click at [590, 477] on icon "button" at bounding box center [594, 486] width 31 height 31
click at [591, 490] on icon "button" at bounding box center [594, 486] width 31 height 31
click at [575, 490] on button "button" at bounding box center [594, 486] width 113 height 65
click at [590, 473] on icon "button" at bounding box center [594, 486] width 31 height 31
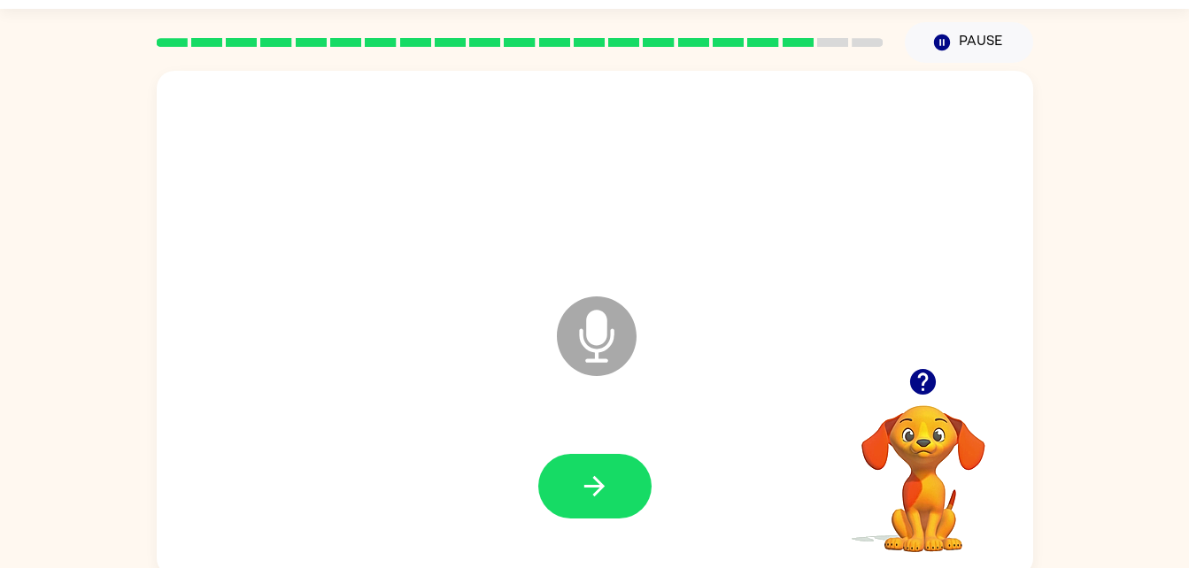
scroll to position [48, 0]
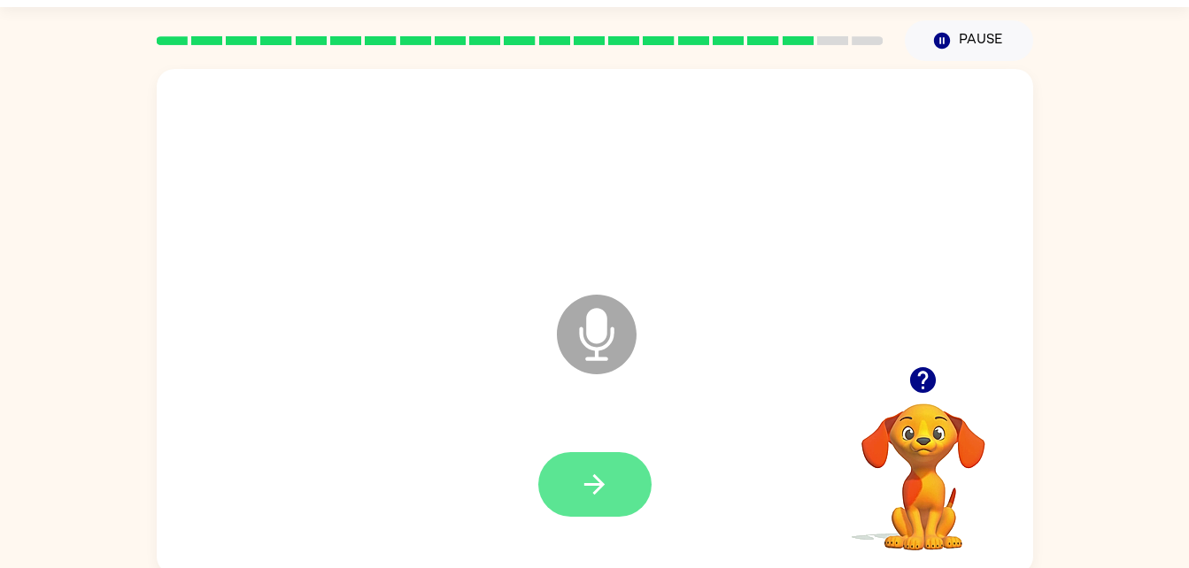
click at [594, 483] on icon "button" at bounding box center [594, 484] width 31 height 31
click at [611, 476] on button "button" at bounding box center [594, 484] width 113 height 65
click at [617, 472] on button "button" at bounding box center [594, 484] width 113 height 65
click at [602, 464] on button "button" at bounding box center [594, 484] width 113 height 65
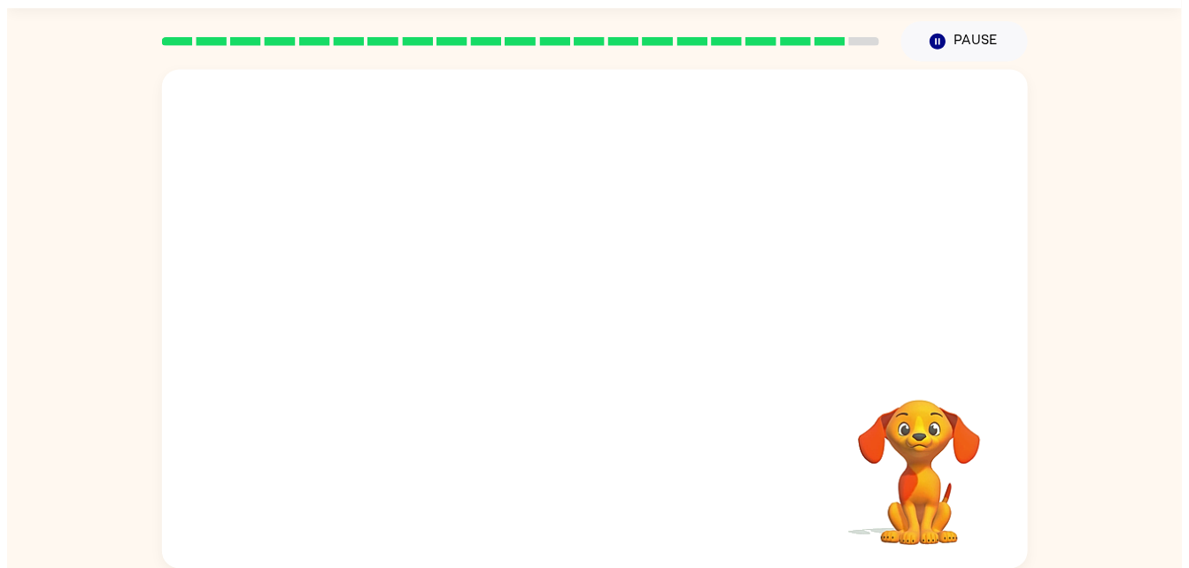
scroll to position [33, 0]
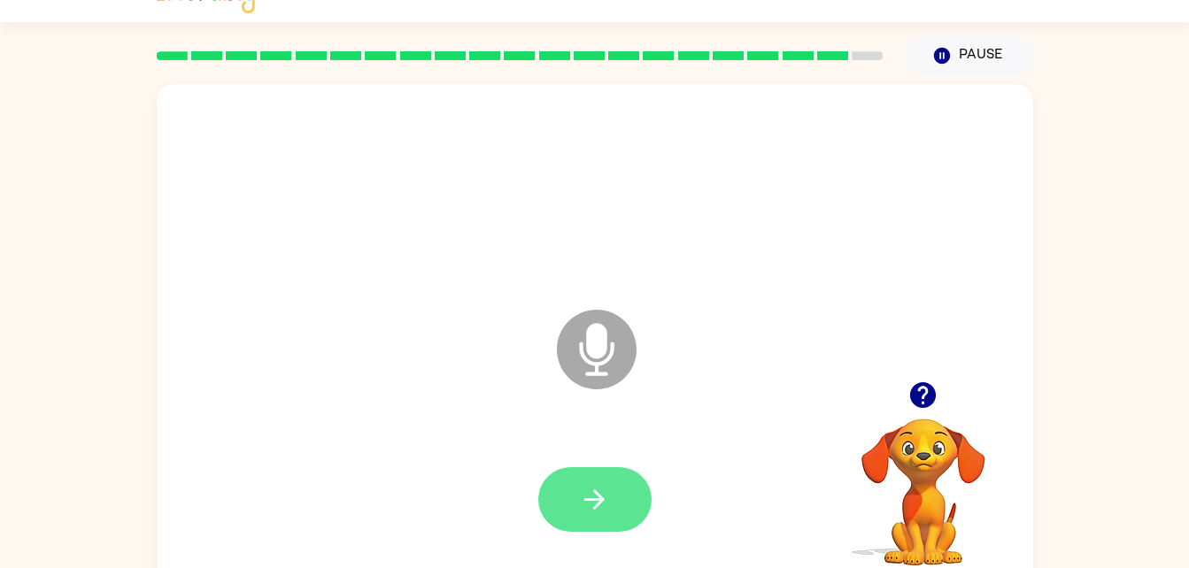
click at [595, 502] on icon "button" at bounding box center [594, 499] width 31 height 31
click at [592, 484] on icon "button" at bounding box center [594, 499] width 31 height 31
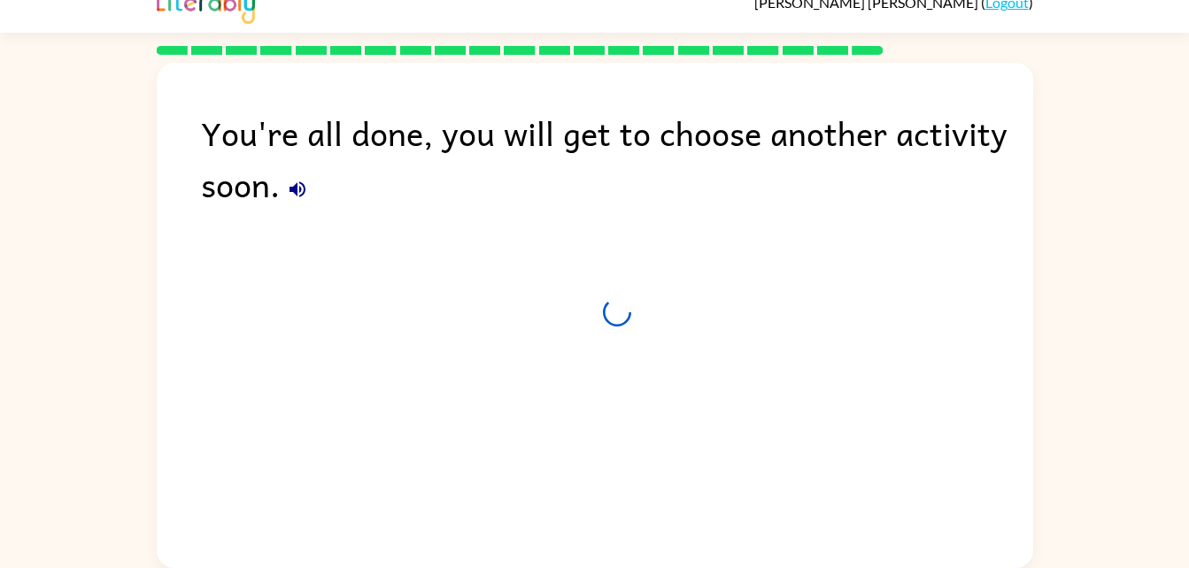
scroll to position [22, 0]
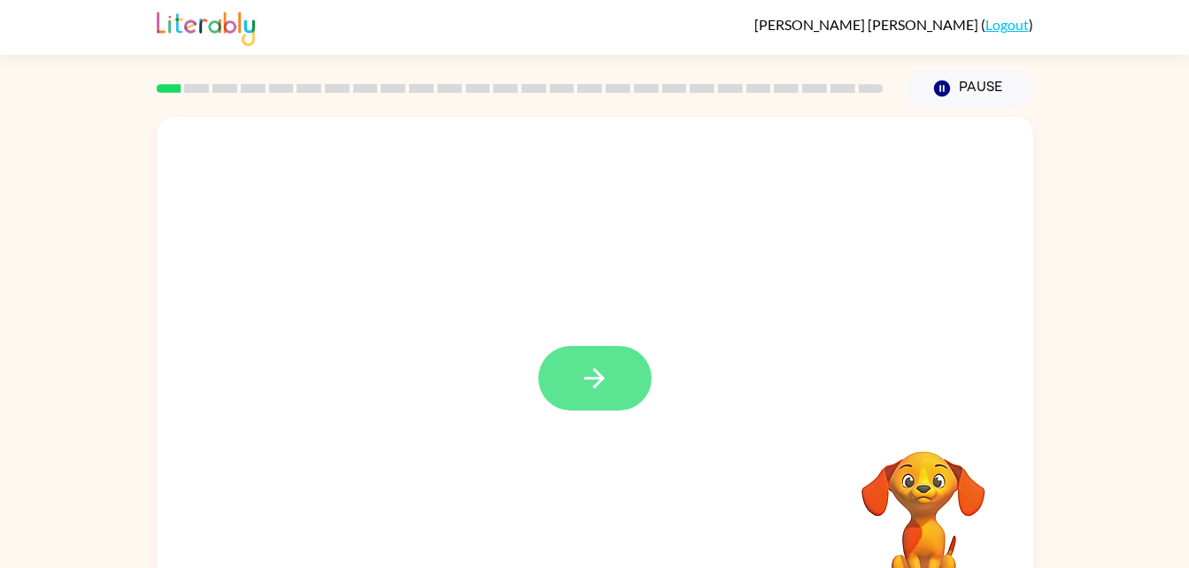
click at [611, 387] on button "button" at bounding box center [594, 378] width 113 height 65
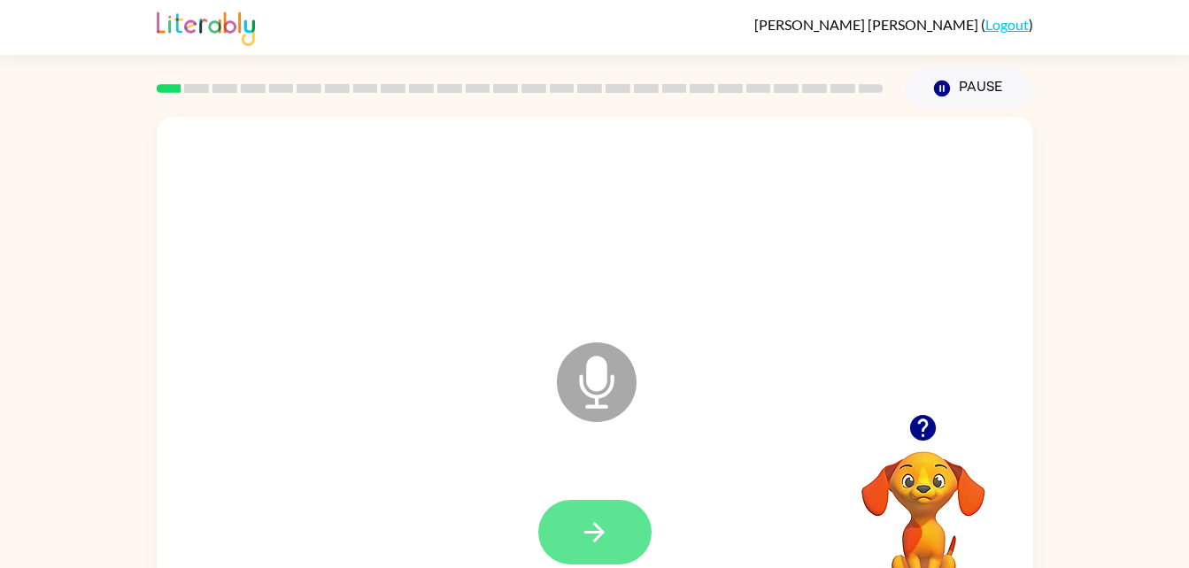
click at [589, 535] on icon "button" at bounding box center [594, 532] width 31 height 31
click at [601, 510] on button "button" at bounding box center [594, 532] width 113 height 65
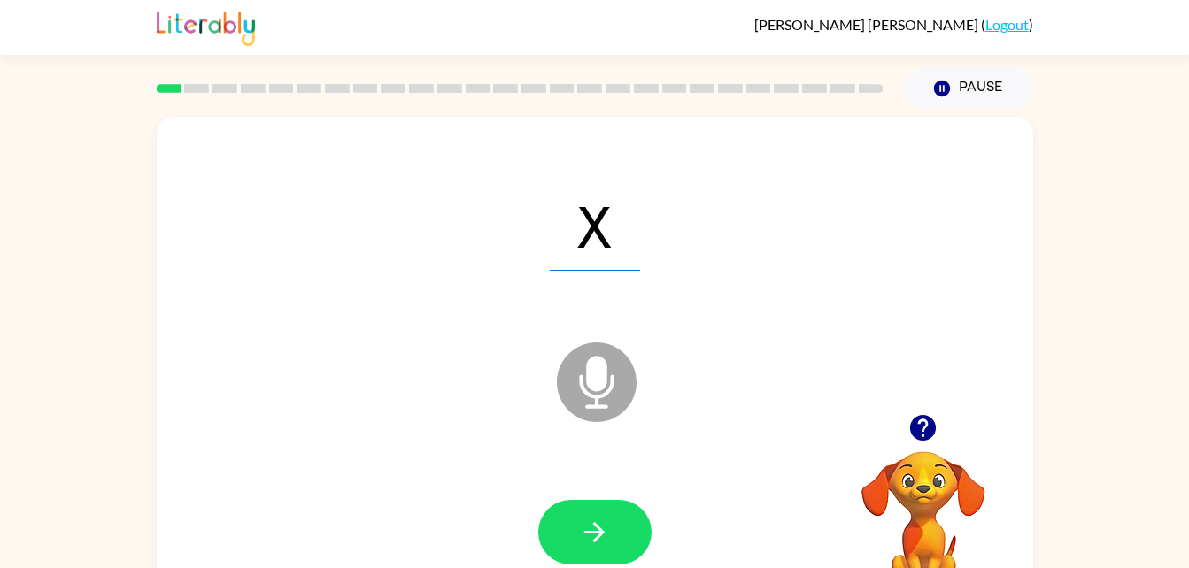
click at [182, 228] on div "X" at bounding box center [594, 224] width 841 height 145
click at [601, 537] on icon "button" at bounding box center [594, 532] width 31 height 31
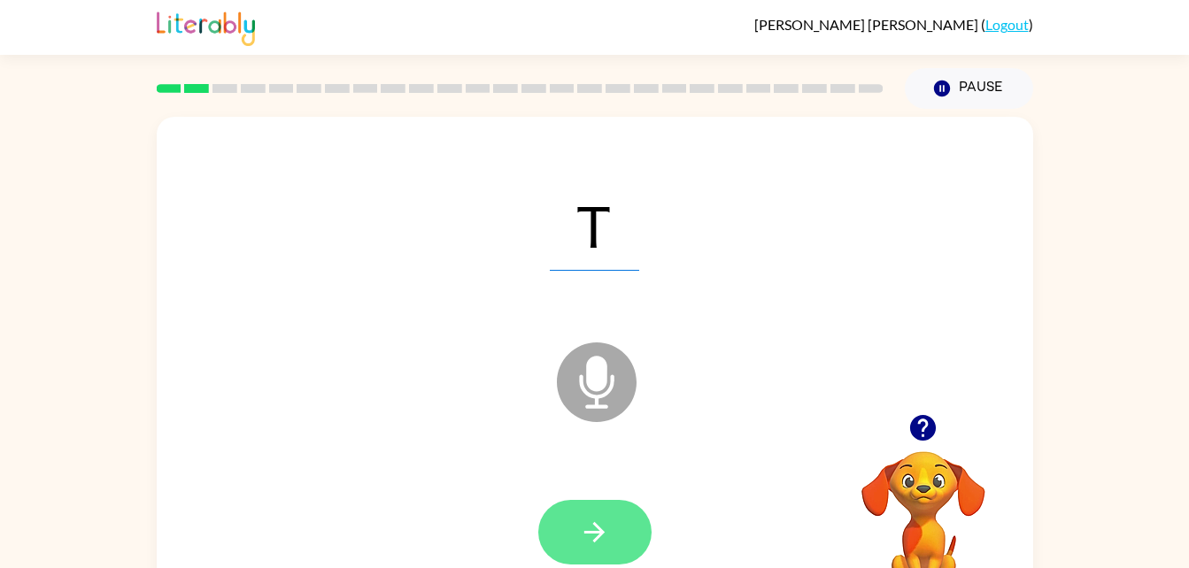
click at [595, 548] on button "button" at bounding box center [594, 532] width 113 height 65
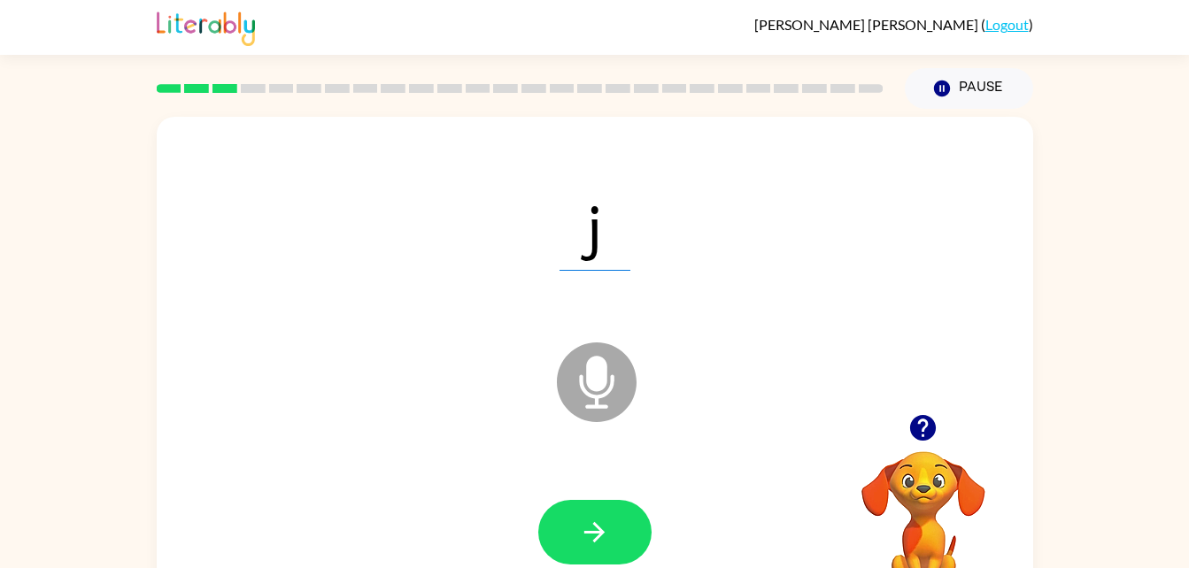
click at [182, 228] on div "j" at bounding box center [594, 224] width 841 height 145
click at [588, 542] on icon "button" at bounding box center [594, 532] width 31 height 31
click at [182, 228] on div "n" at bounding box center [594, 224] width 841 height 145
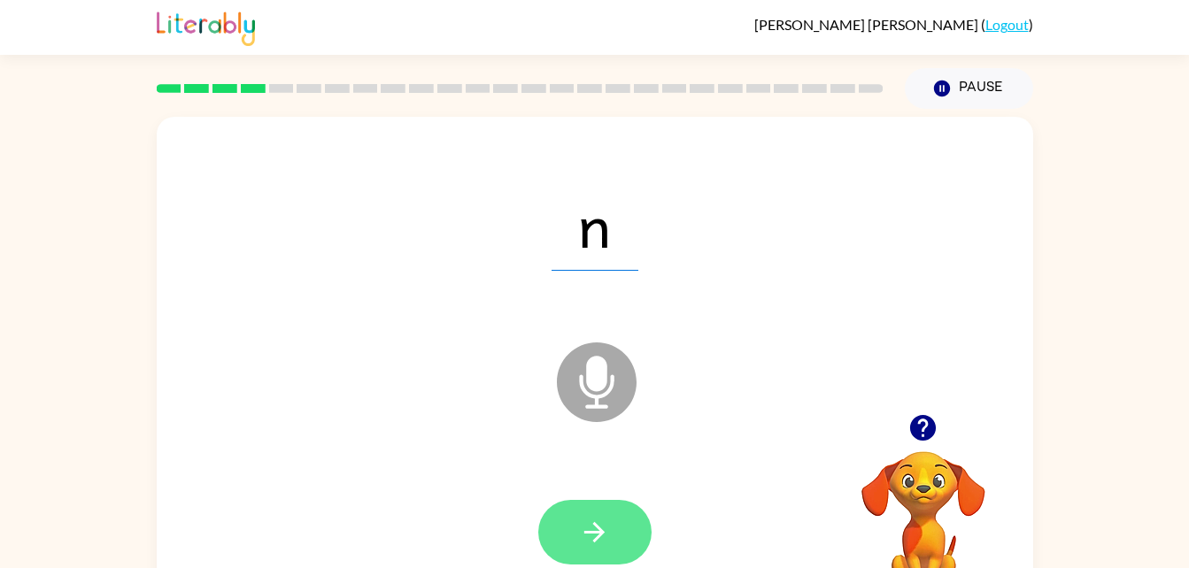
click at [599, 539] on icon "button" at bounding box center [594, 532] width 31 height 31
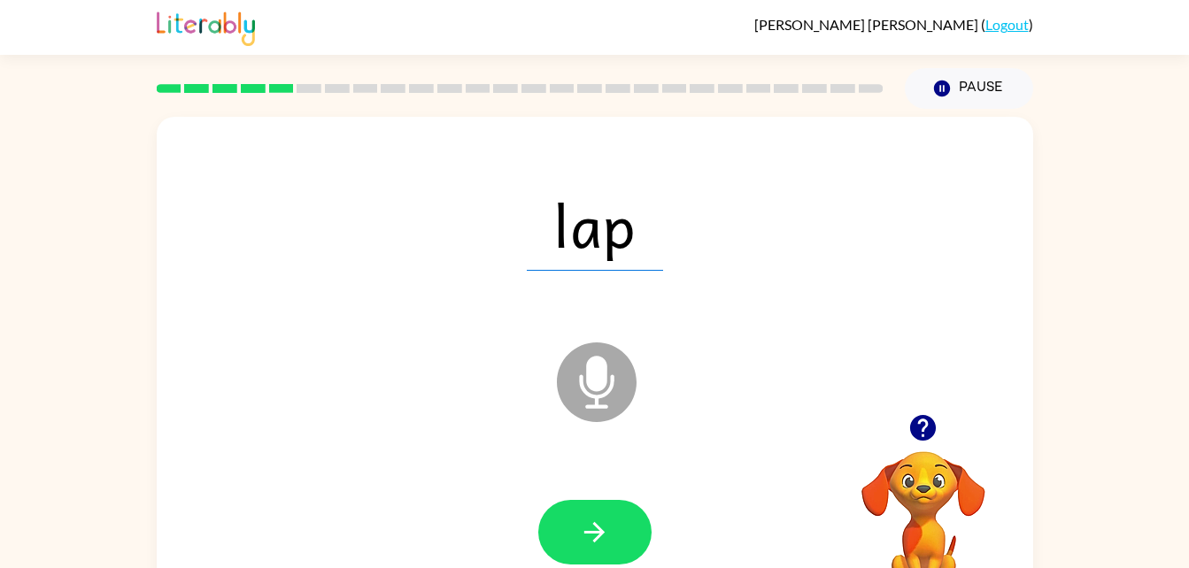
click at [182, 228] on div "lap" at bounding box center [594, 224] width 841 height 145
click at [599, 537] on icon "button" at bounding box center [594, 532] width 20 height 20
click at [182, 228] on div "drip" at bounding box center [594, 224] width 841 height 145
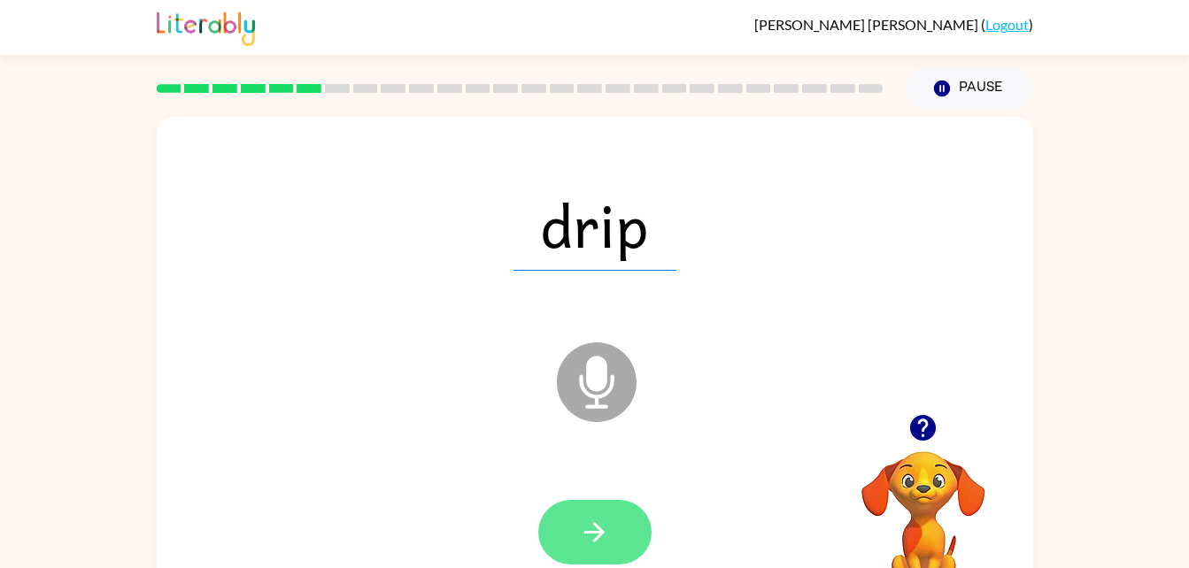
click at [594, 543] on icon "button" at bounding box center [594, 532] width 31 height 31
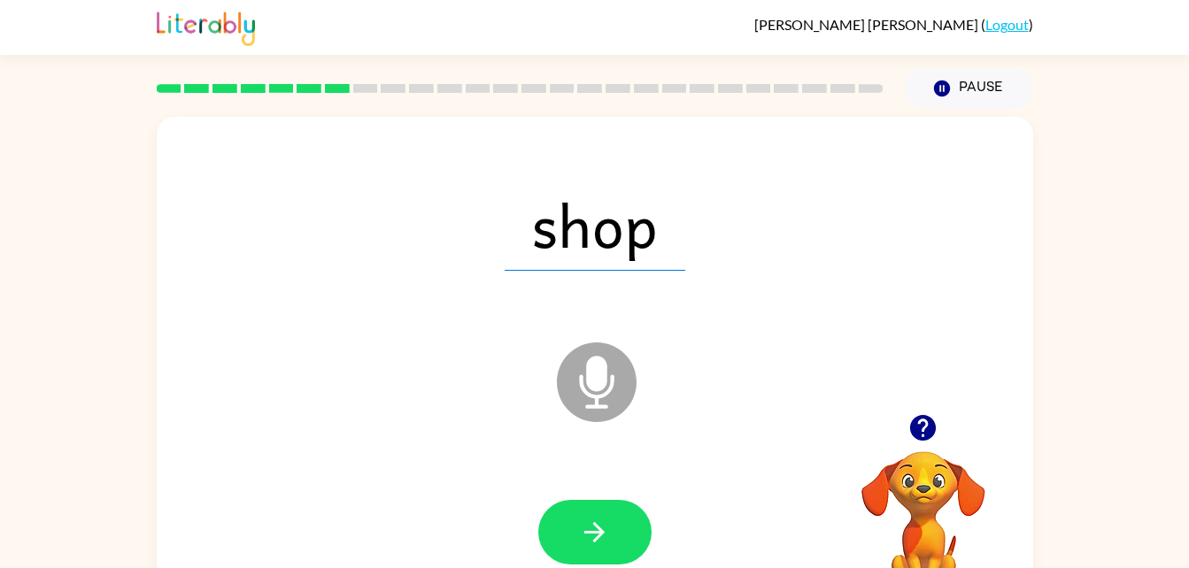
click at [182, 228] on div "shop" at bounding box center [594, 224] width 841 height 145
click at [588, 525] on icon "button" at bounding box center [594, 532] width 31 height 31
click at [182, 228] on div "base" at bounding box center [594, 224] width 841 height 145
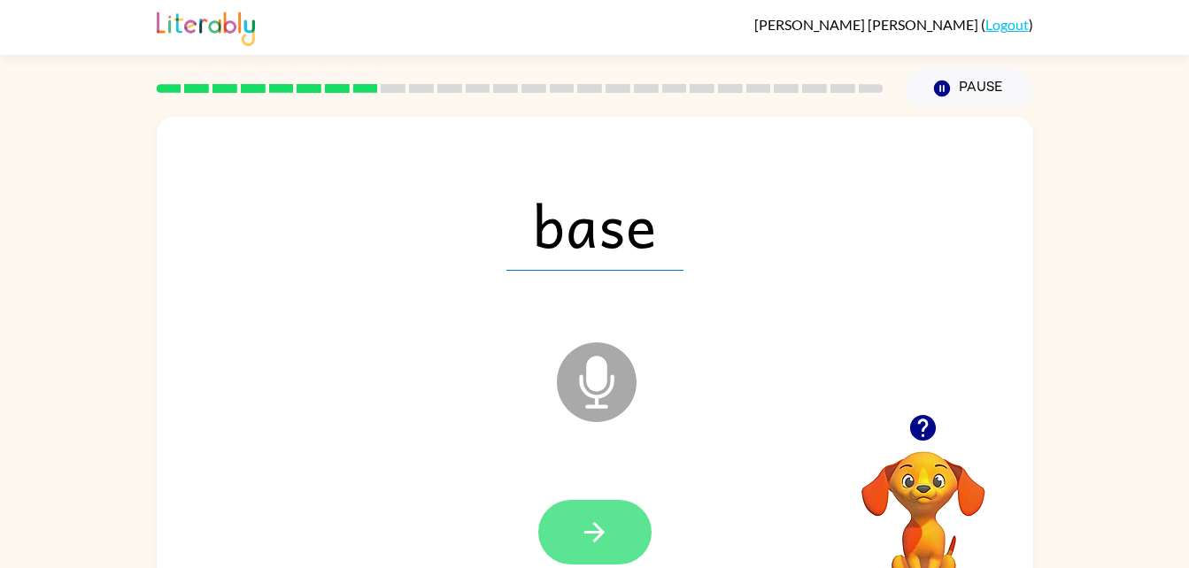
click at [602, 537] on icon "button" at bounding box center [594, 532] width 31 height 31
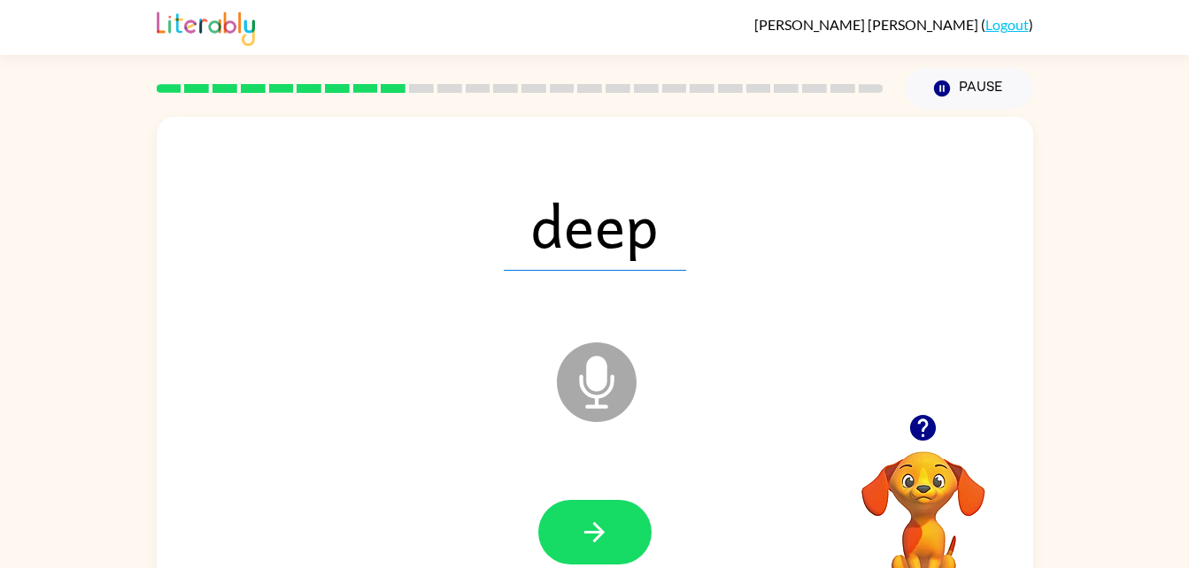
click at [182, 228] on div "deep" at bounding box center [594, 224] width 841 height 145
click at [599, 542] on icon "button" at bounding box center [594, 532] width 31 height 31
click at [182, 228] on div "paid" at bounding box center [594, 224] width 841 height 145
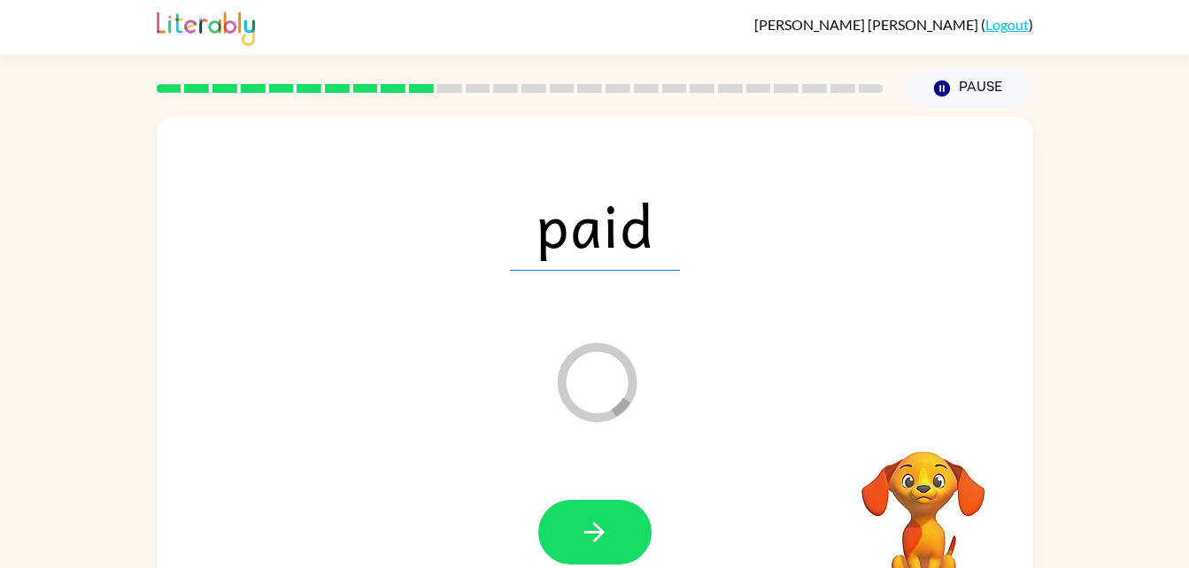
click at [182, 228] on div "paid" at bounding box center [594, 224] width 841 height 145
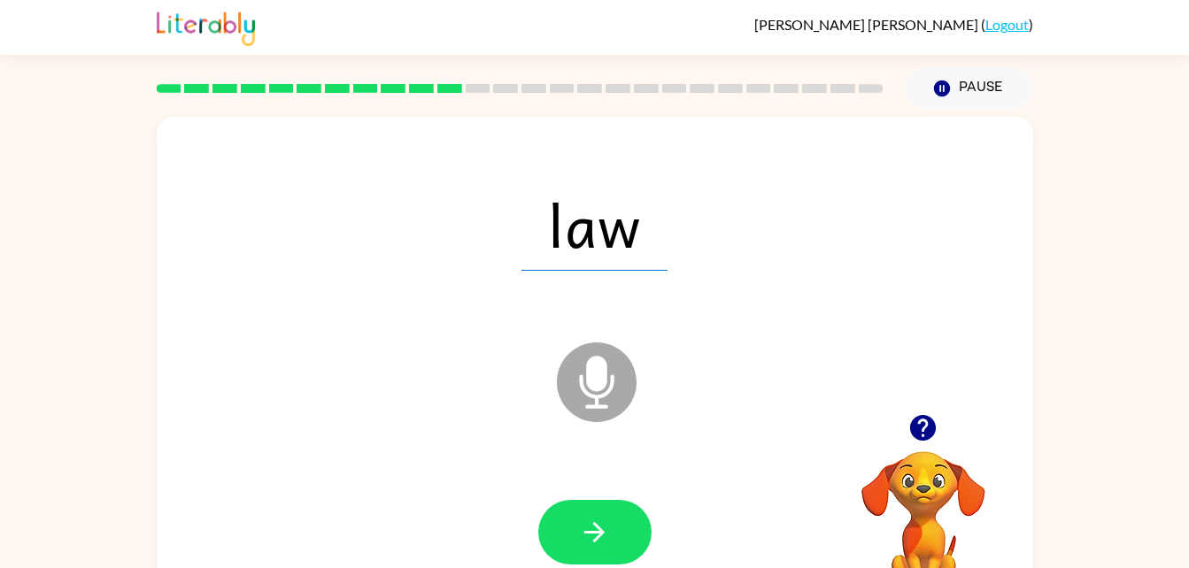
click at [182, 228] on div "law" at bounding box center [594, 224] width 841 height 145
click at [594, 533] on icon "button" at bounding box center [594, 532] width 20 height 20
click at [182, 228] on div "boil" at bounding box center [594, 224] width 841 height 145
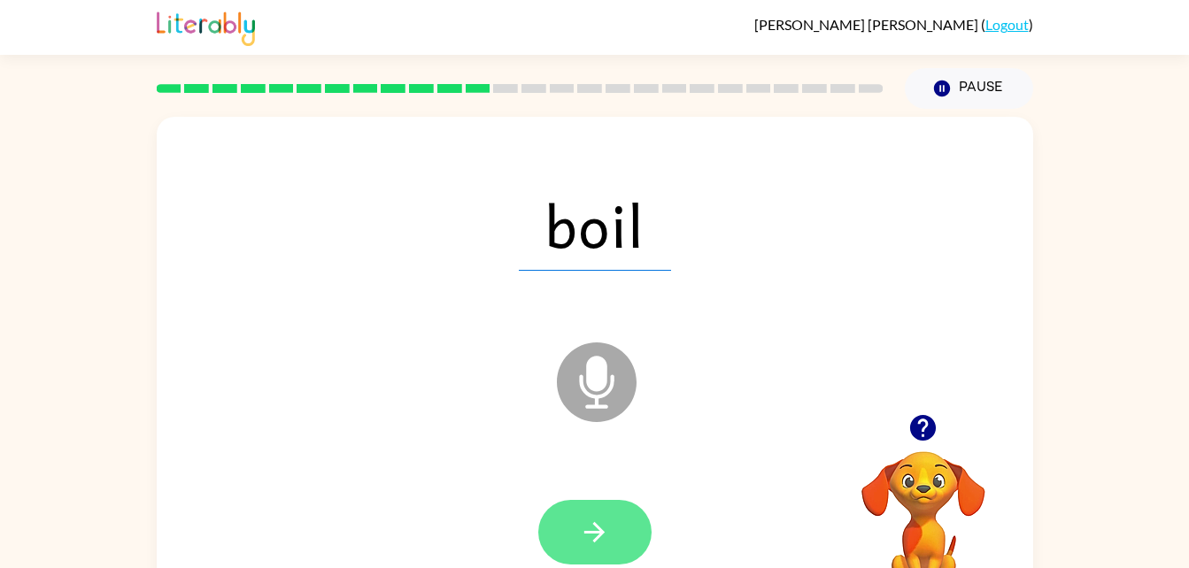
click at [602, 533] on icon "button" at bounding box center [594, 532] width 20 height 20
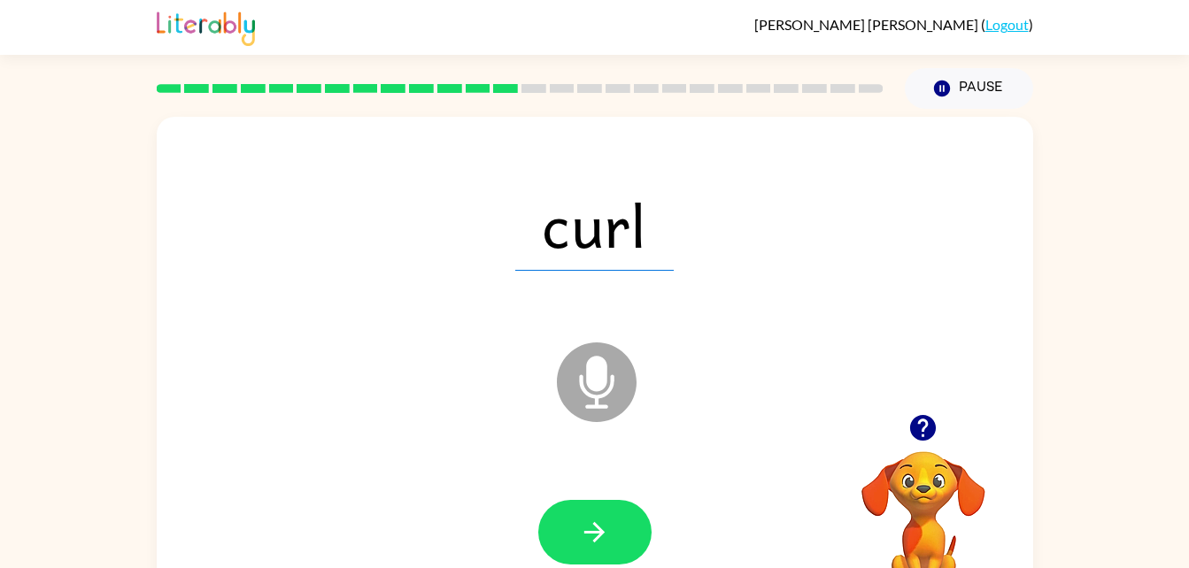
click at [182, 228] on div "curl" at bounding box center [594, 224] width 841 height 145
click at [594, 542] on icon "button" at bounding box center [594, 532] width 20 height 20
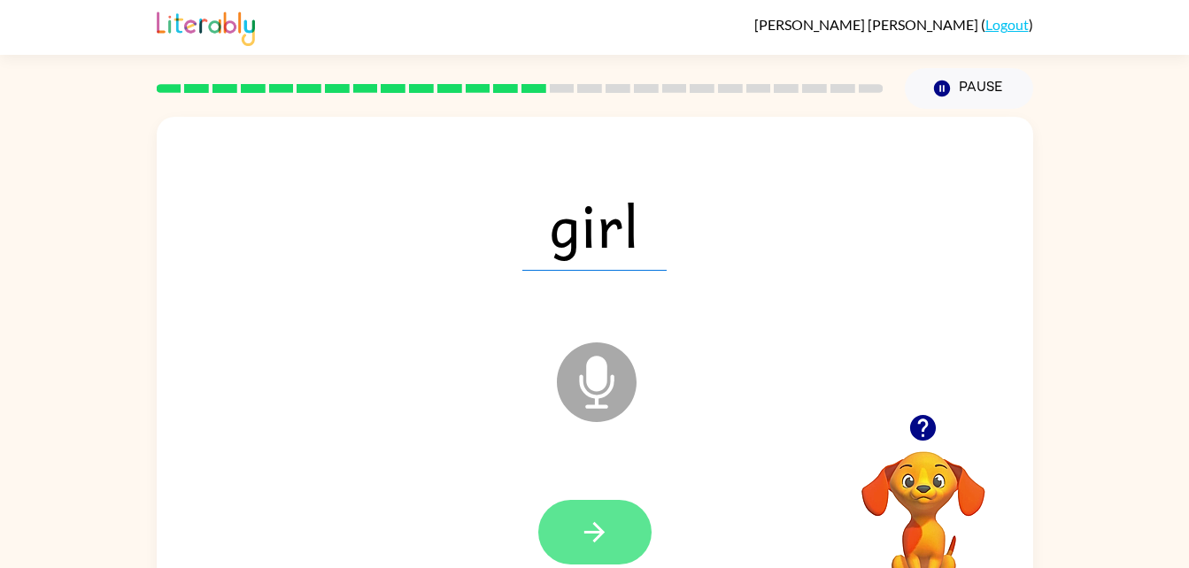
click at [602, 539] on icon "button" at bounding box center [594, 532] width 31 height 31
click at [592, 544] on icon "button" at bounding box center [594, 532] width 31 height 31
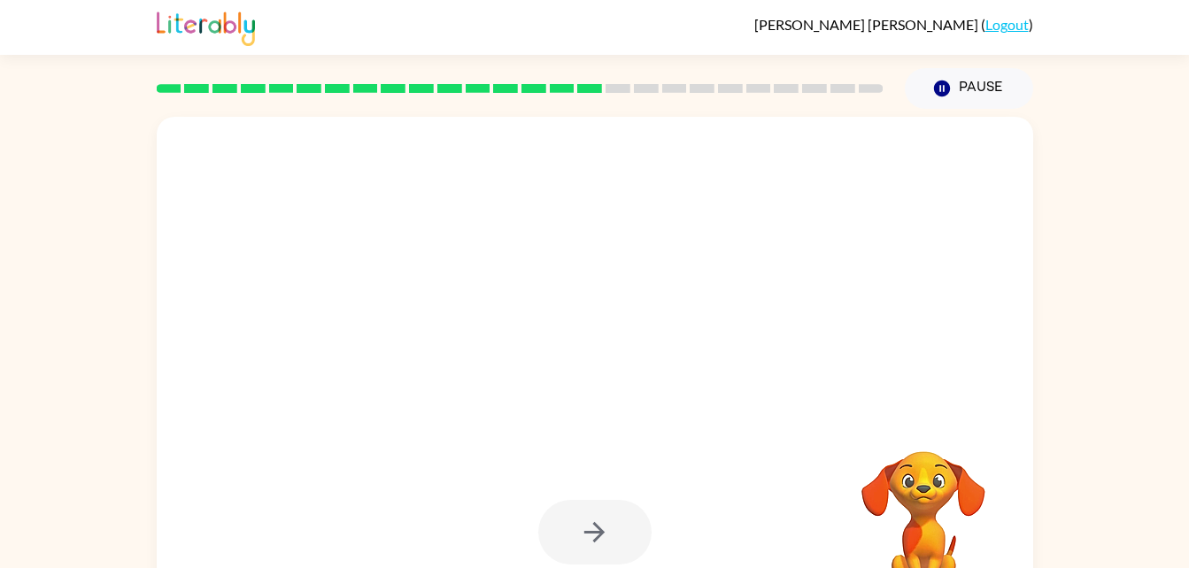
click at [182, 228] on div at bounding box center [594, 224] width 841 height 145
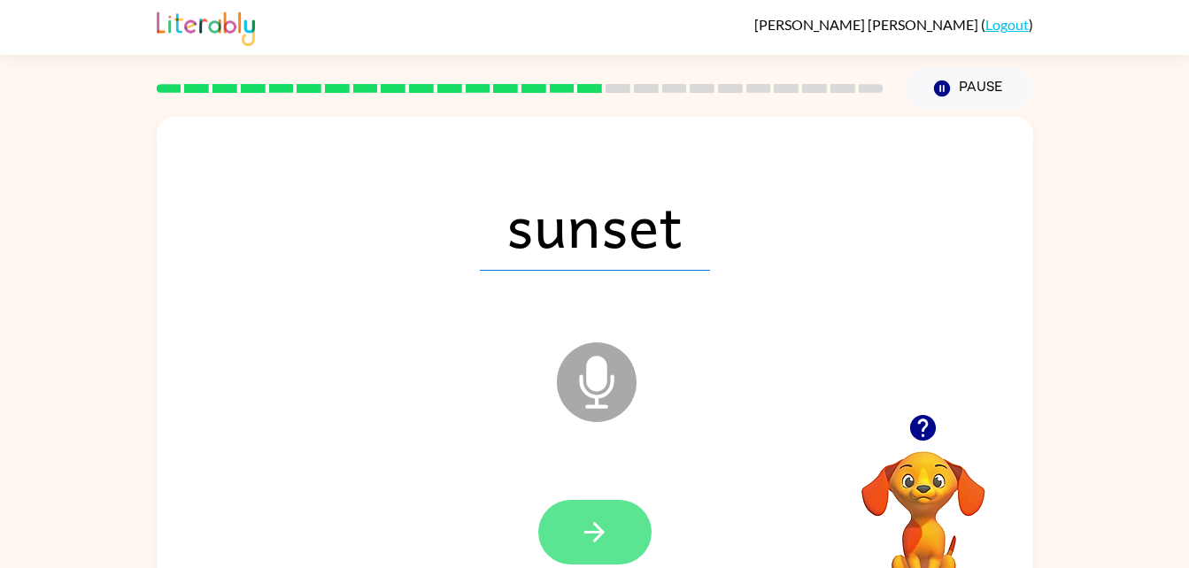
click at [611, 533] on button "button" at bounding box center [594, 532] width 113 height 65
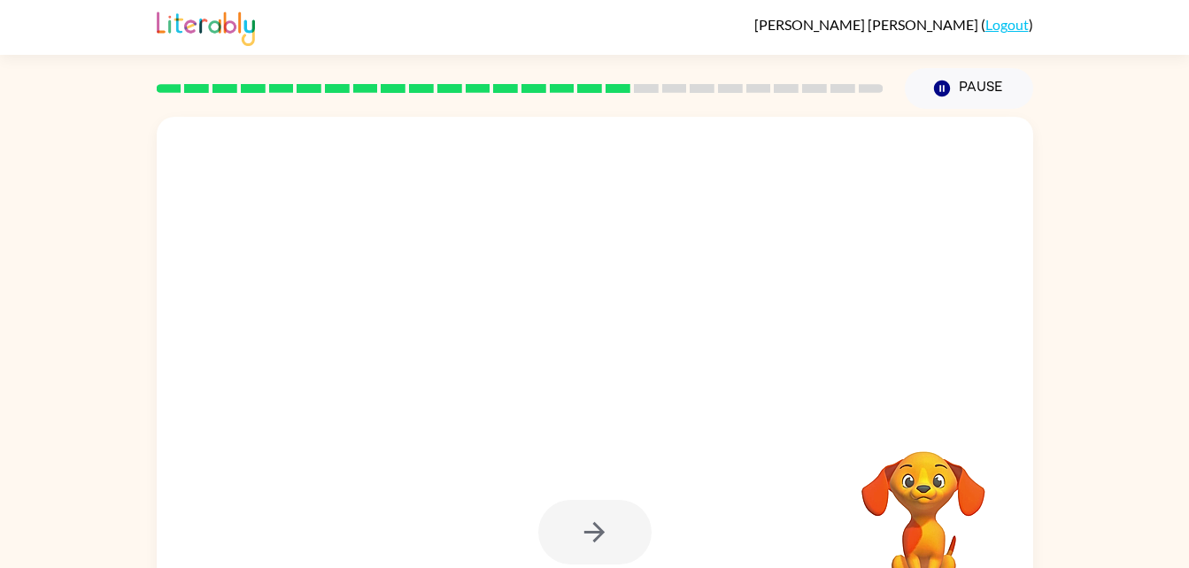
click at [182, 228] on div at bounding box center [594, 224] width 841 height 145
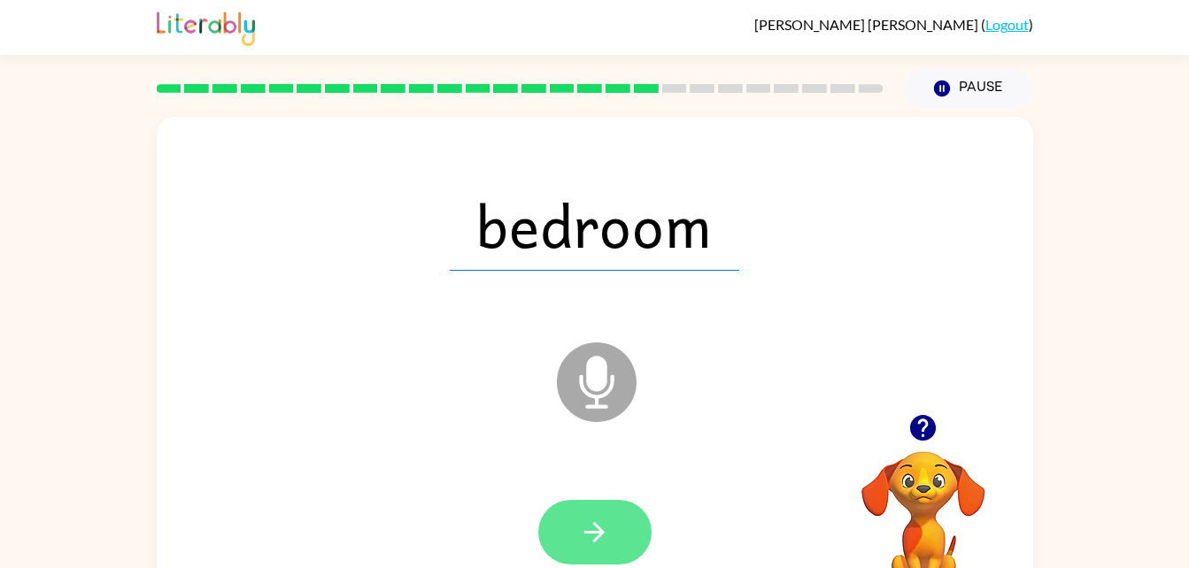
click at [604, 523] on icon "button" at bounding box center [594, 532] width 31 height 31
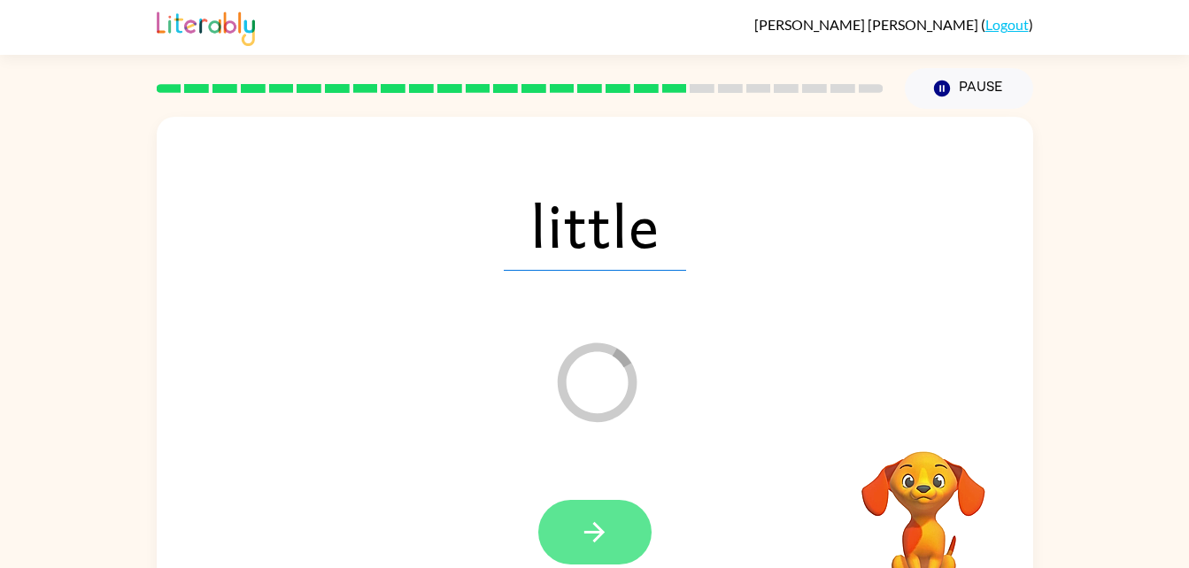
click at [599, 513] on button "button" at bounding box center [594, 532] width 113 height 65
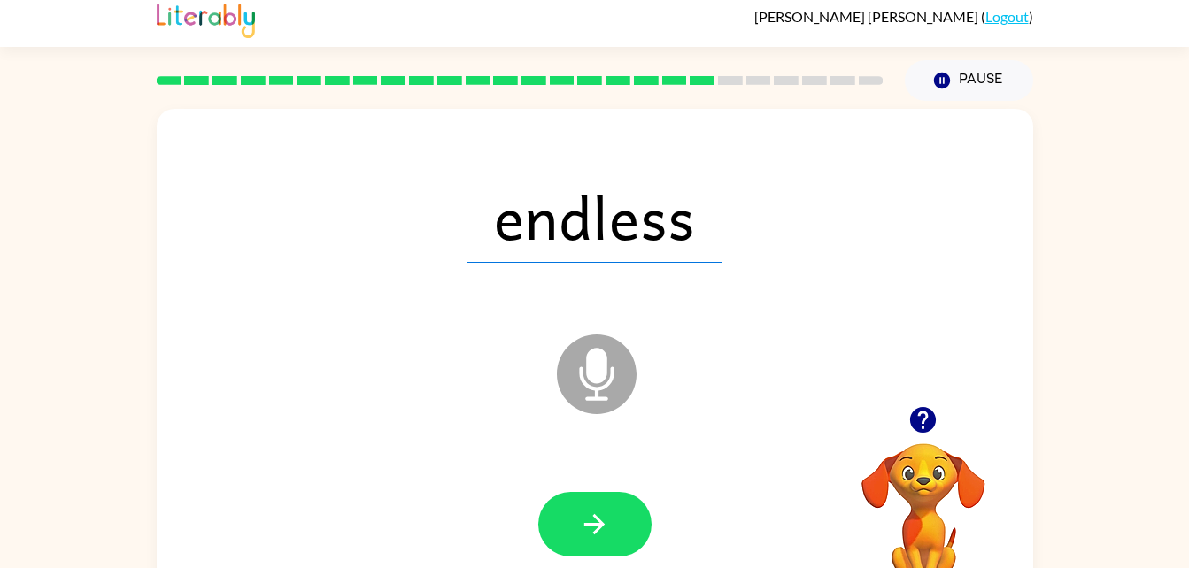
scroll to position [54, 0]
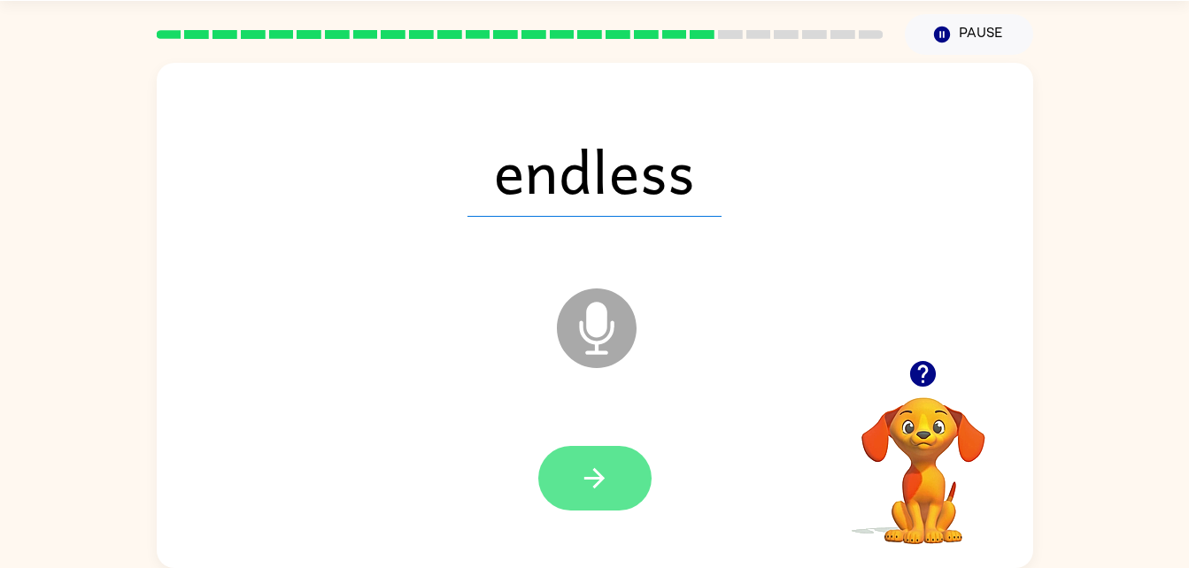
click at [589, 483] on icon "button" at bounding box center [594, 478] width 31 height 31
click at [595, 470] on icon "button" at bounding box center [594, 478] width 20 height 20
click at [584, 479] on icon "button" at bounding box center [594, 478] width 20 height 20
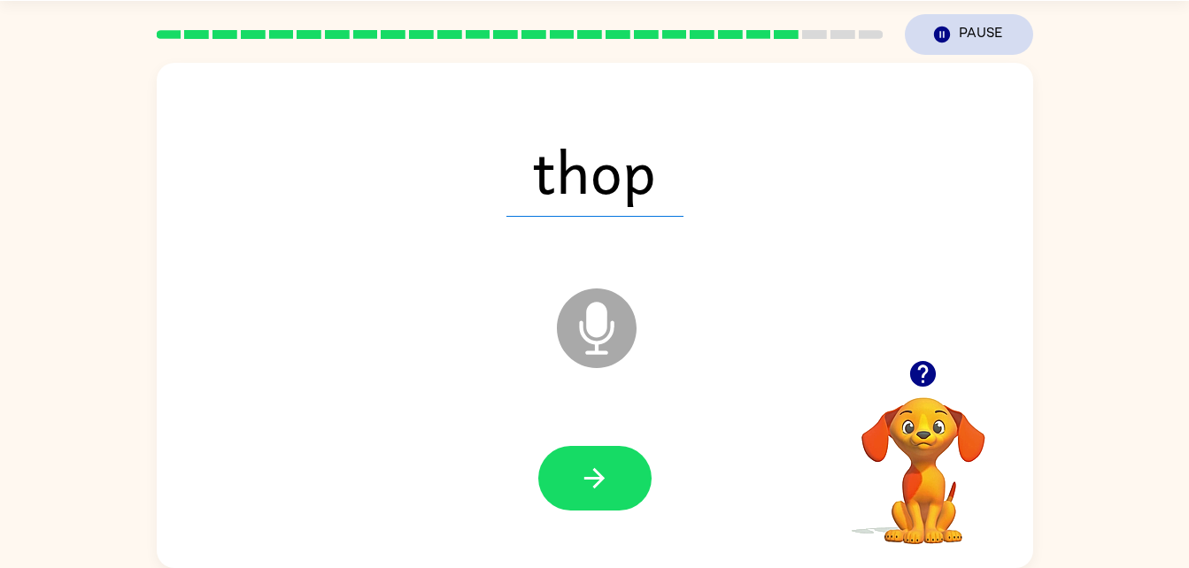
click at [991, 35] on button "Pause Pause" at bounding box center [969, 34] width 128 height 41
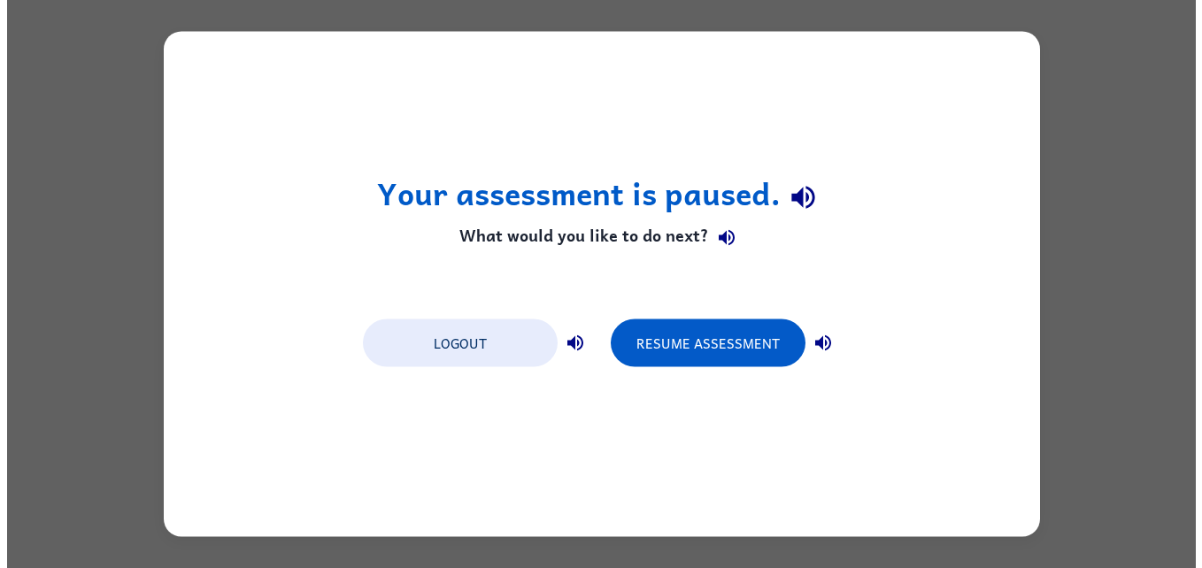
scroll to position [0, 0]
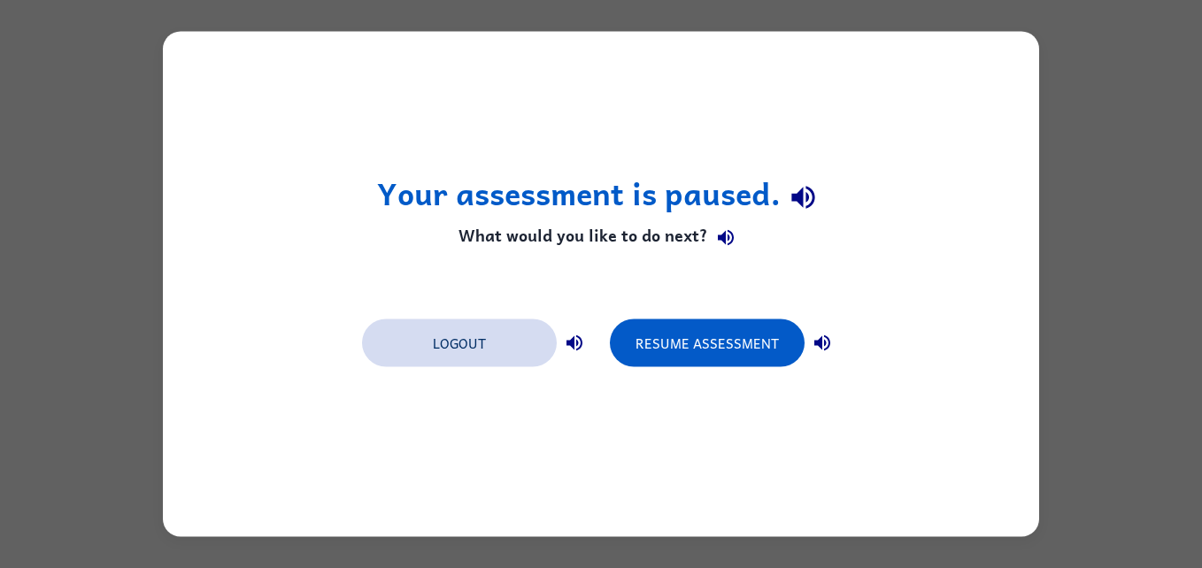
click at [456, 351] on button "Logout" at bounding box center [459, 344] width 195 height 48
